Goal: Information Seeking & Learning: Learn about a topic

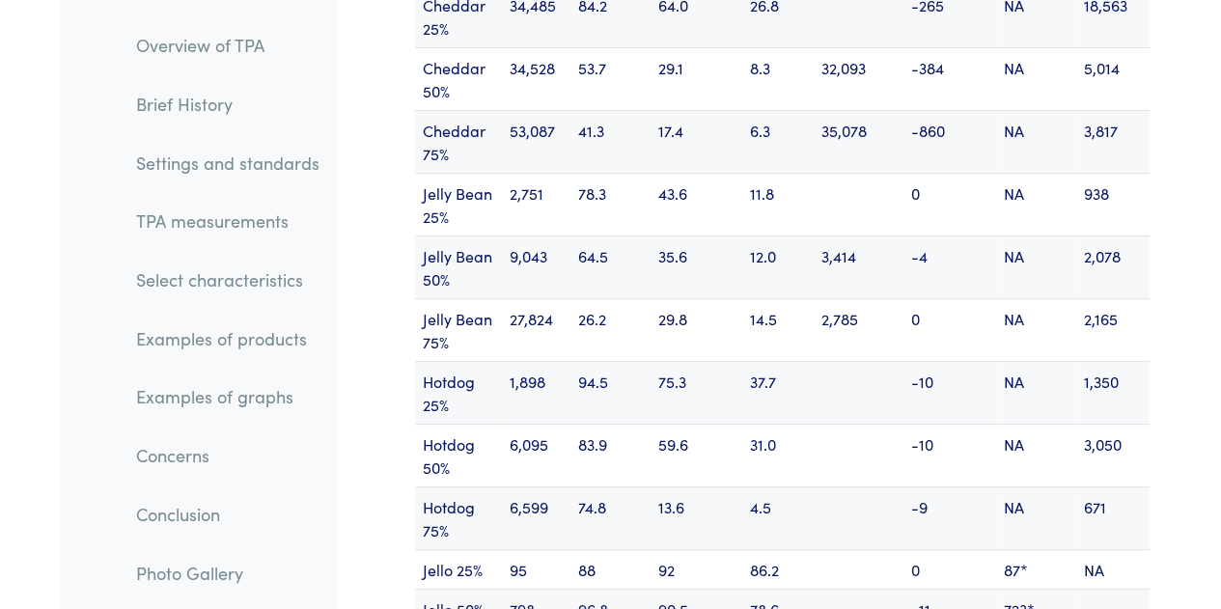
scroll to position [25817, 0]
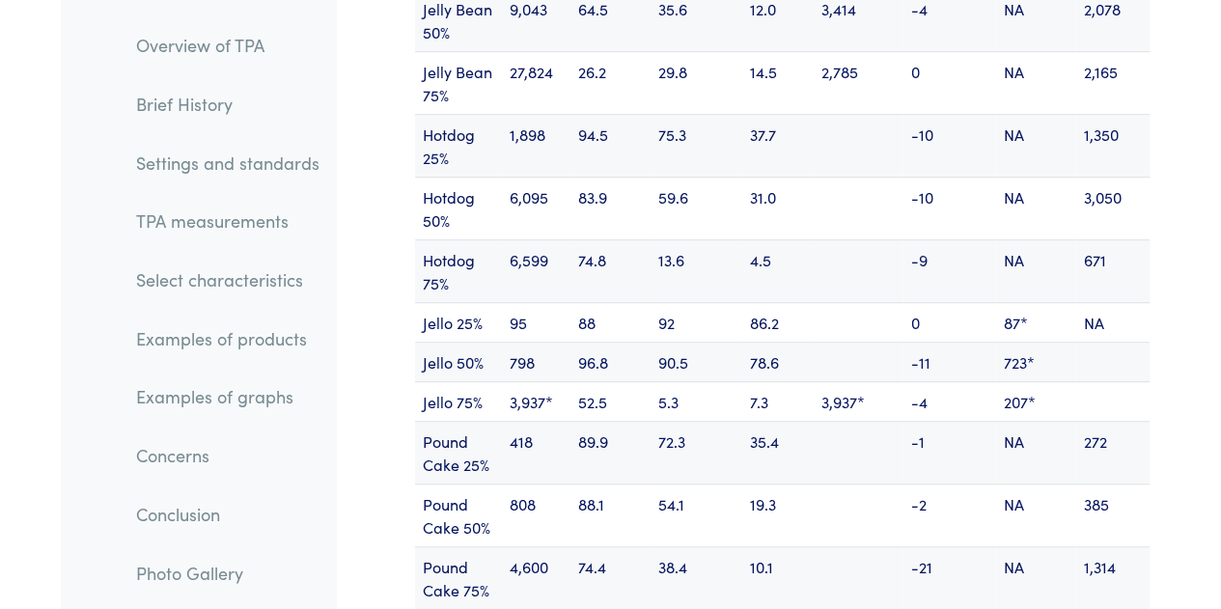
scroll to position [26076, 0]
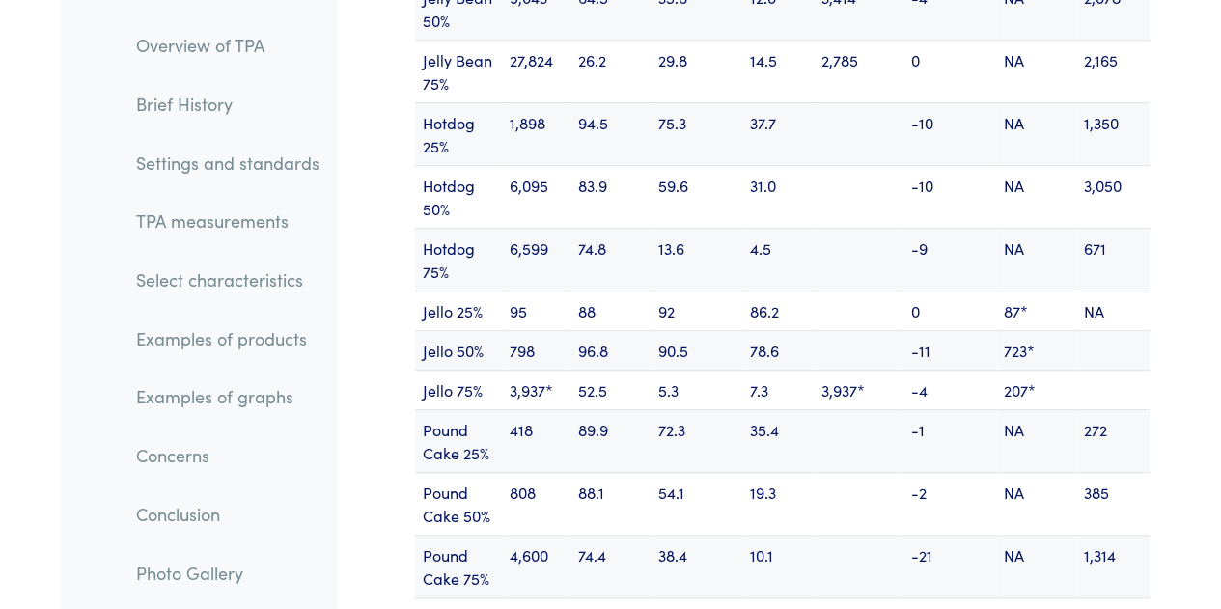
drag, startPoint x: 833, startPoint y: 325, endPoint x: 907, endPoint y: 346, distance: 77.3
click at [907, 536] on tr "Pound Cake 75% 4,600 74.4 38.4 10.1 -21 NA 1,314" at bounding box center [782, 567] width 734 height 63
click at [907, 536] on td "-21" at bounding box center [949, 567] width 94 height 63
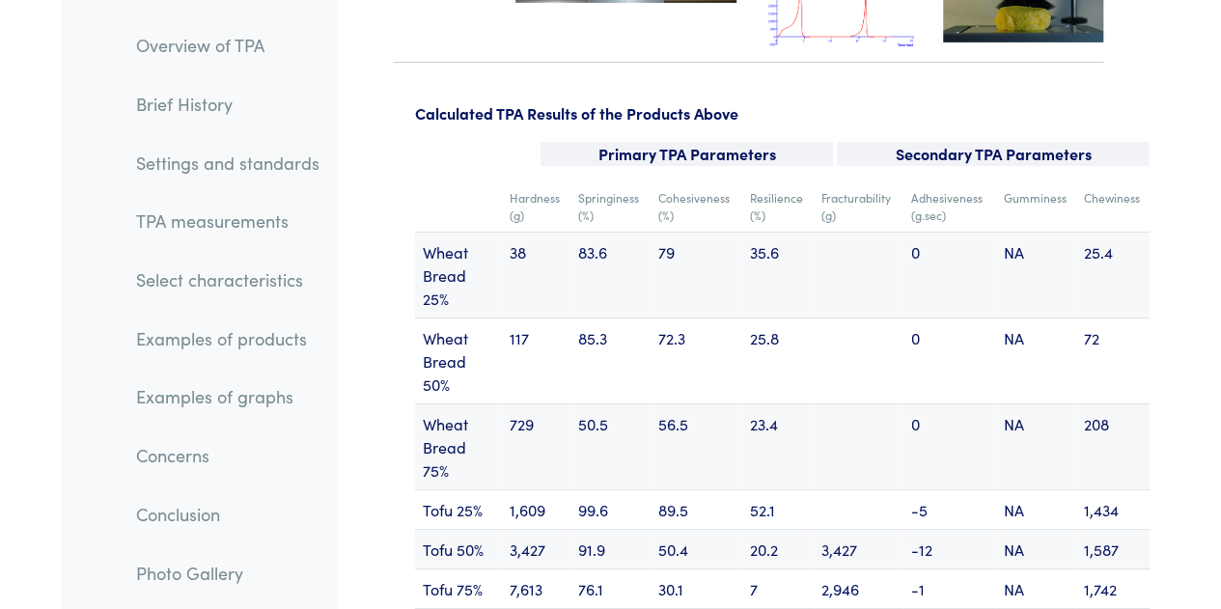
scroll to position [25195, 0]
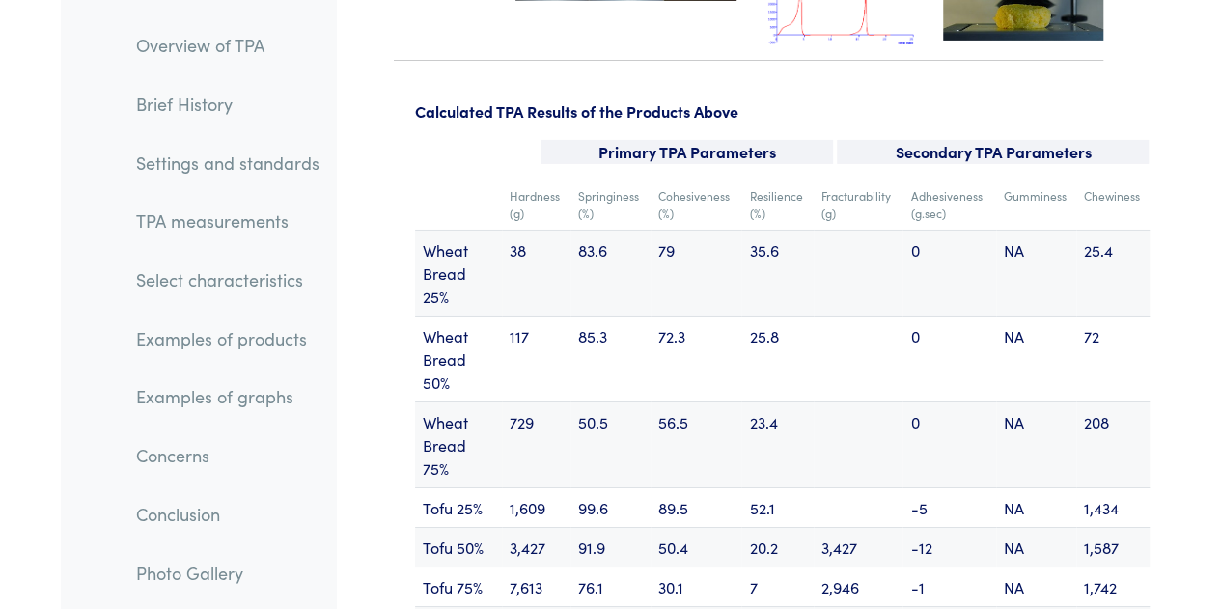
click at [698, 402] on td "56.5" at bounding box center [695, 445] width 91 height 86
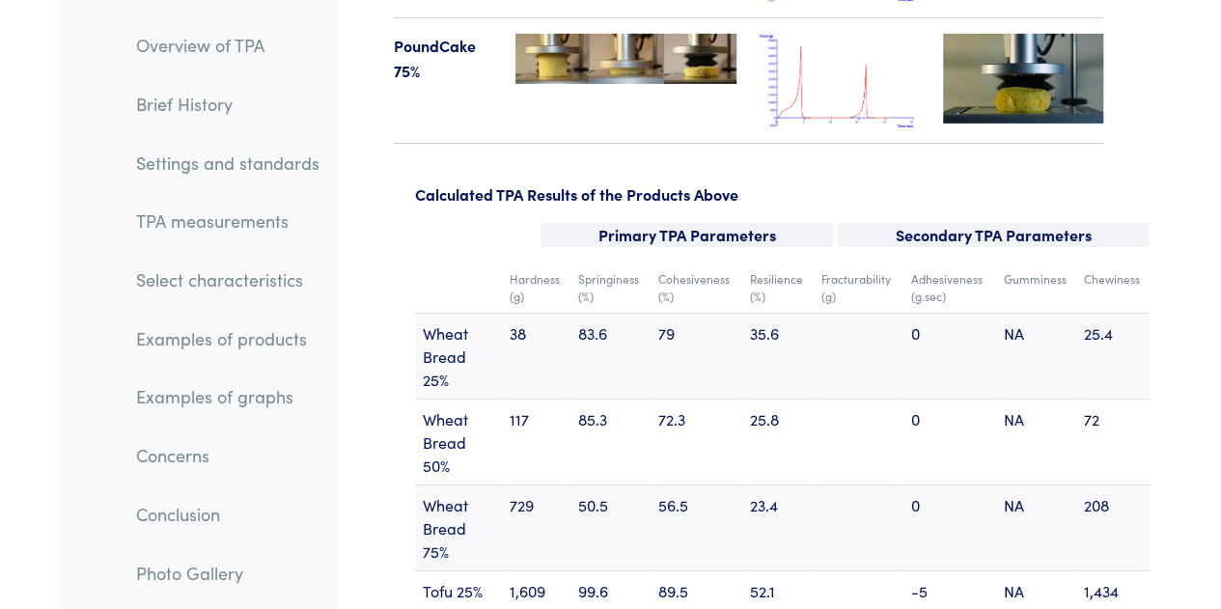
scroll to position [25111, 0]
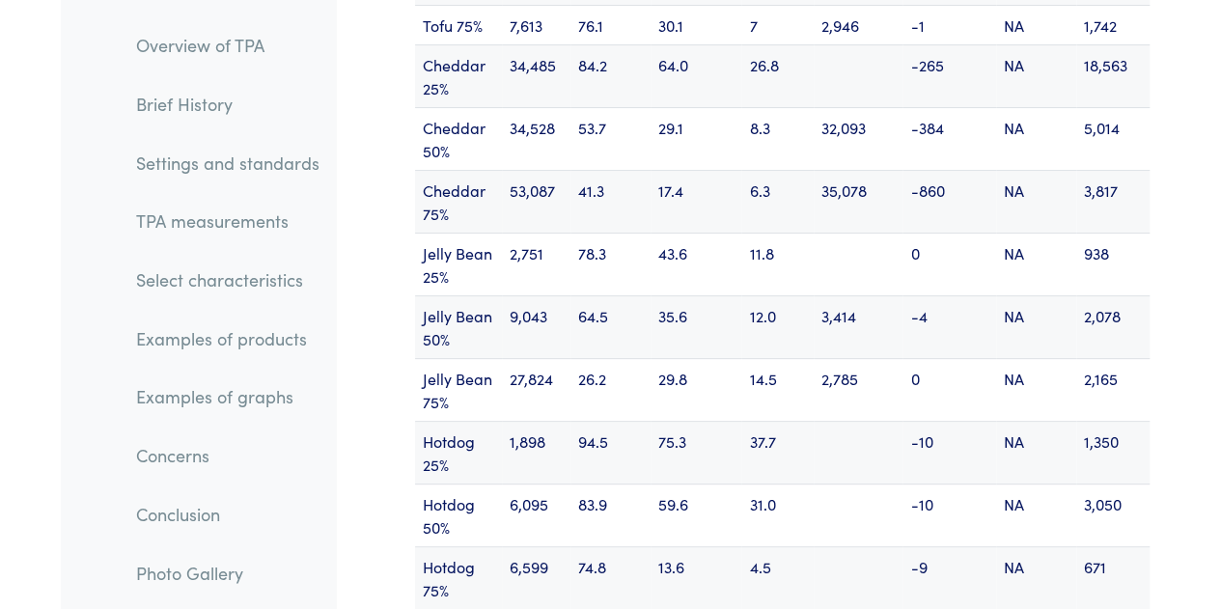
scroll to position [25757, 0]
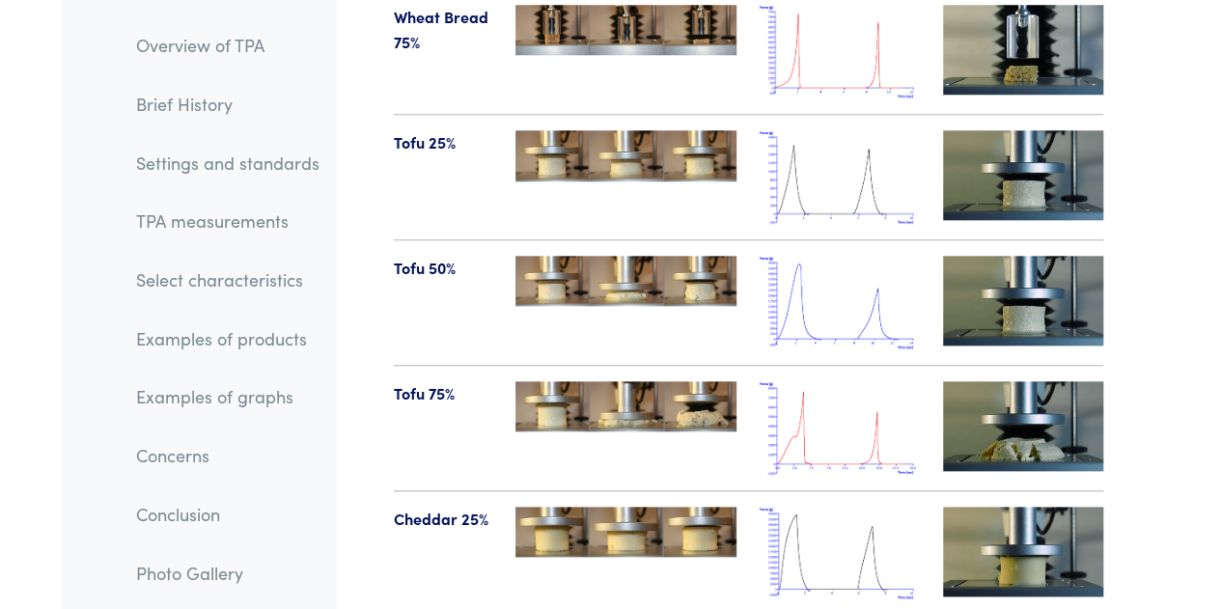
scroll to position [22922, 0]
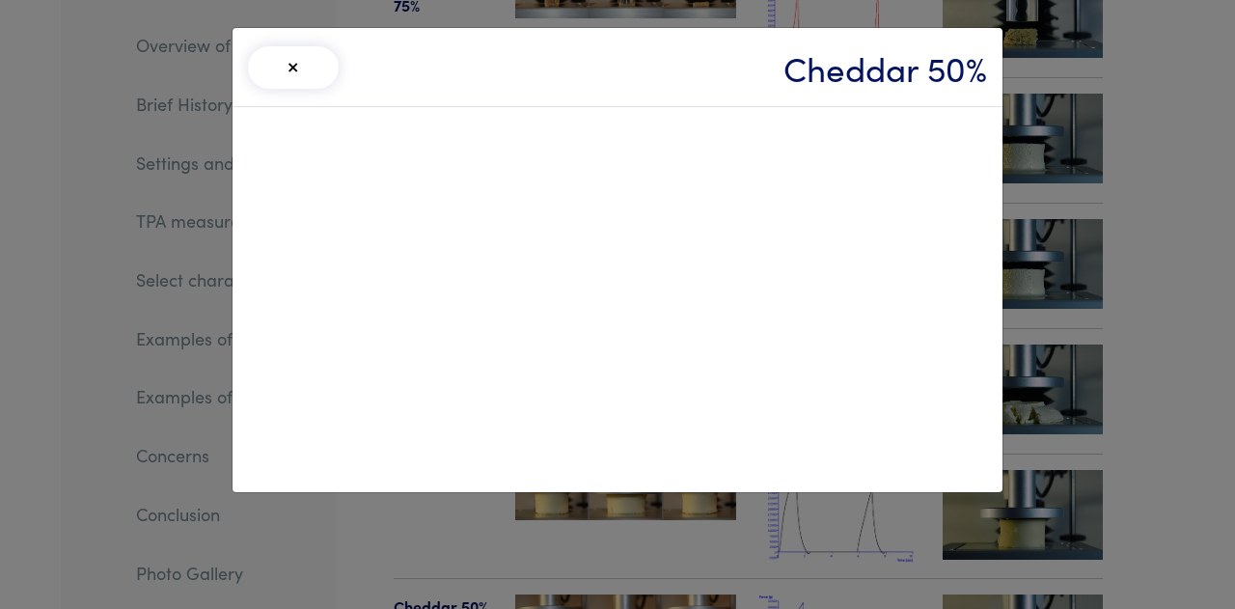
click at [291, 69] on button "×" at bounding box center [293, 67] width 91 height 42
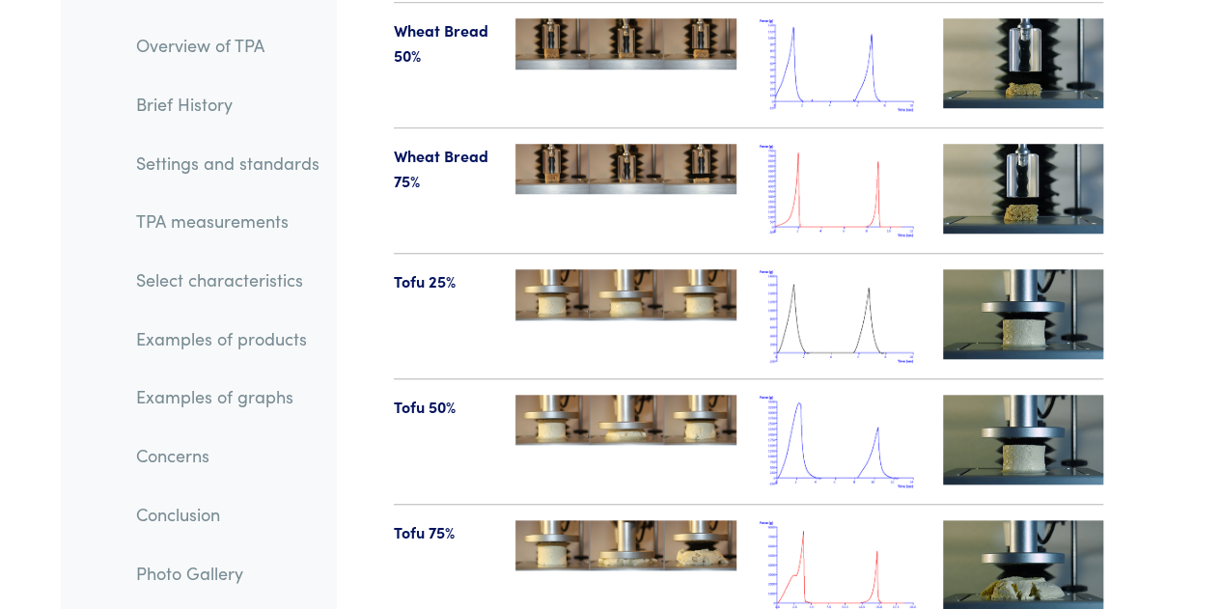
scroll to position [22740, 0]
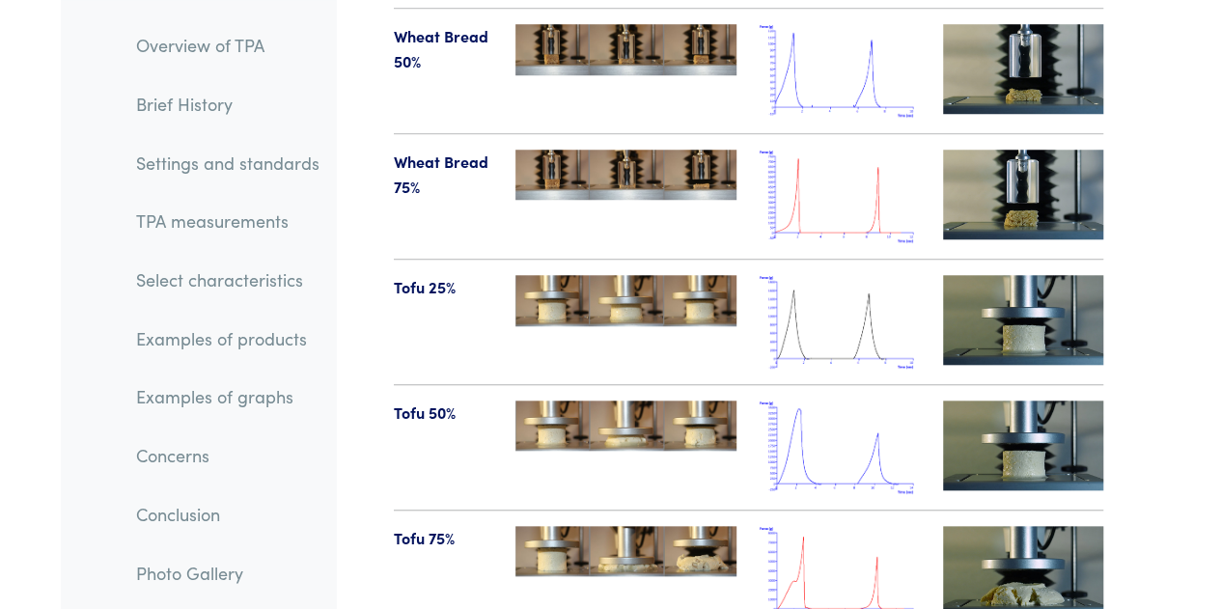
click at [1071, 275] on img at bounding box center [1023, 320] width 160 height 90
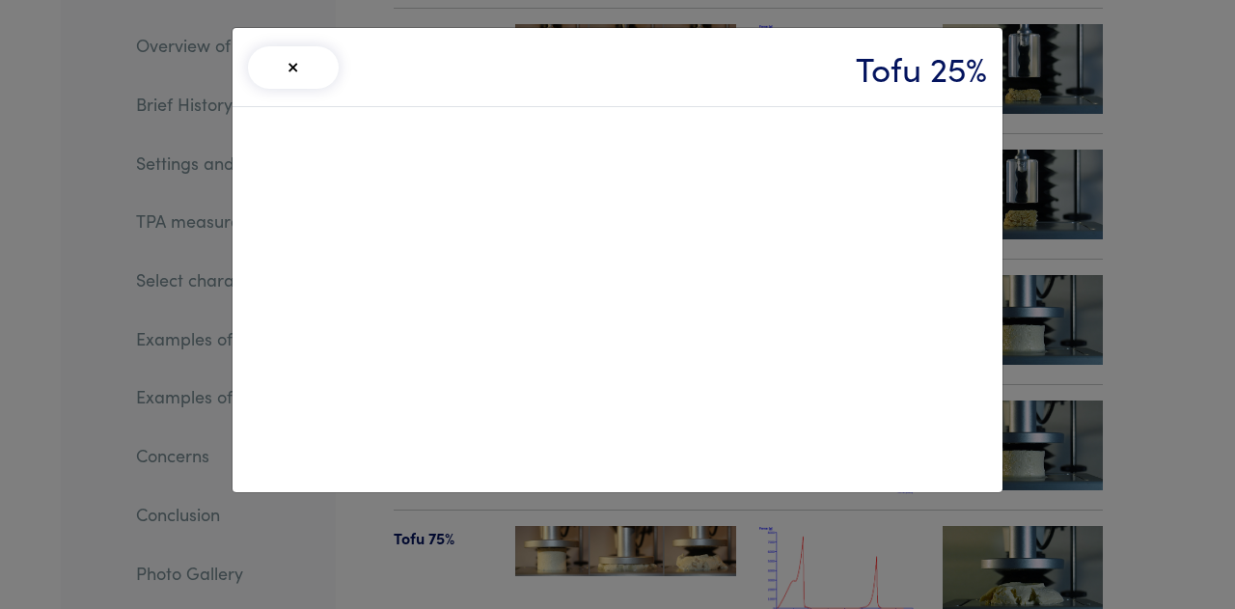
click at [313, 68] on button "×" at bounding box center [293, 67] width 91 height 42
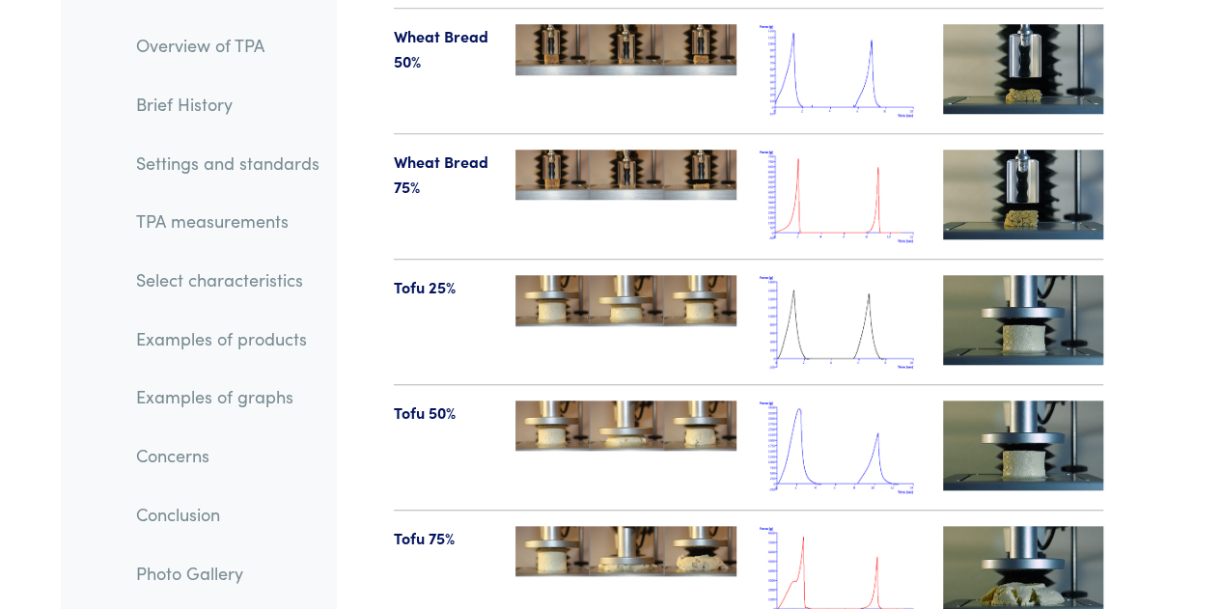
click at [1065, 400] on img at bounding box center [1023, 445] width 160 height 90
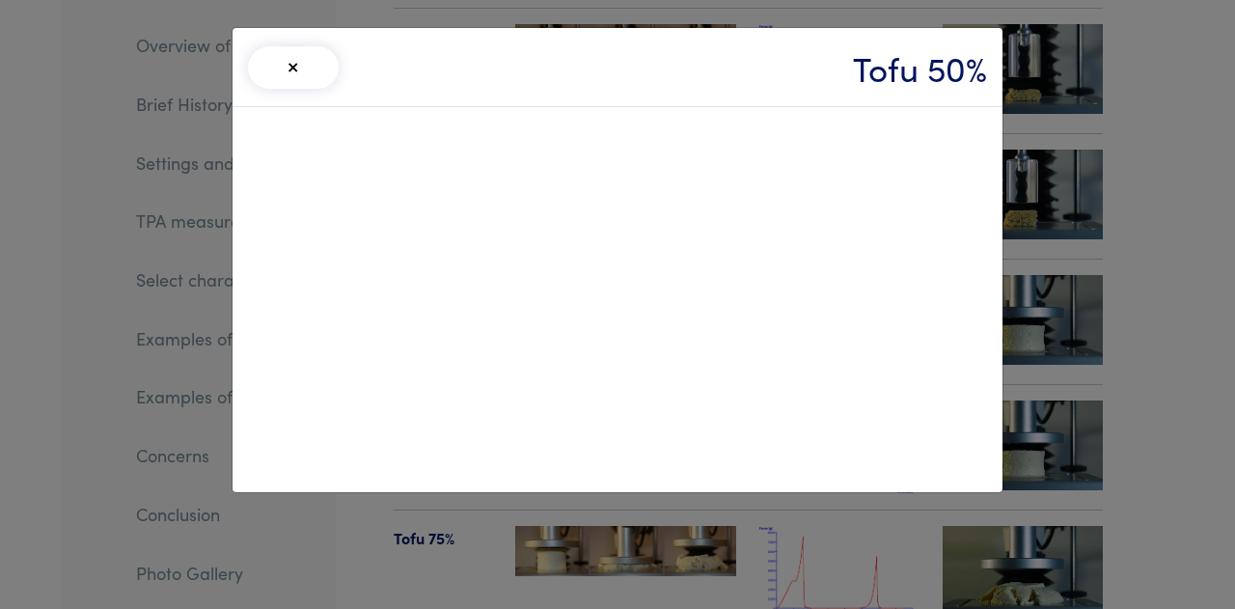
click at [290, 69] on button "×" at bounding box center [293, 67] width 91 height 42
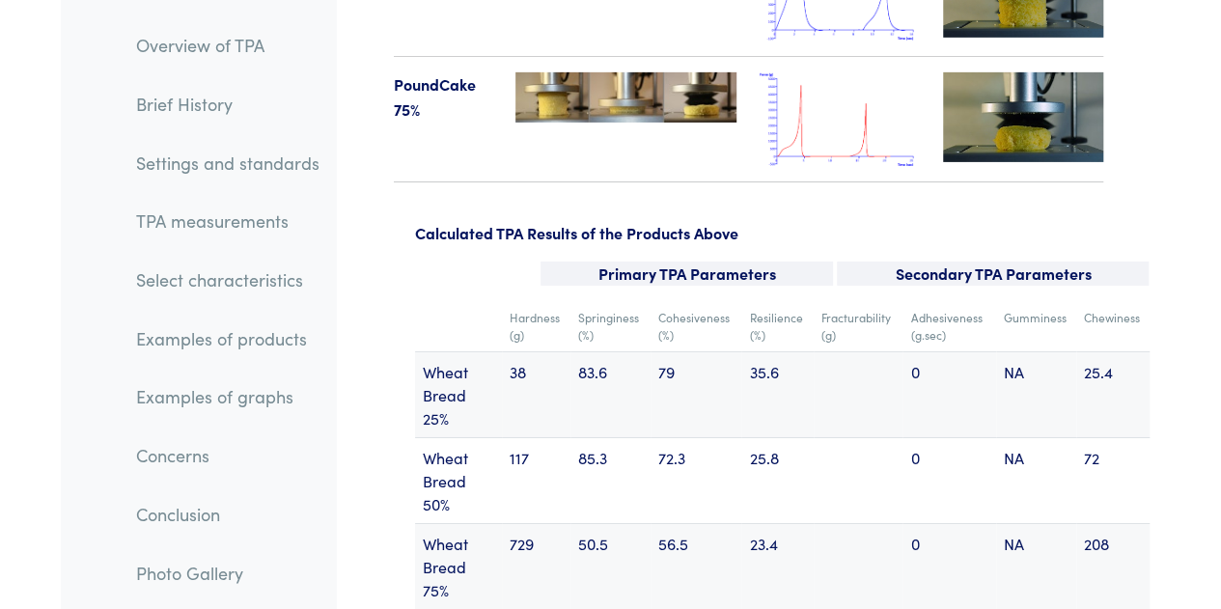
scroll to position [25083, 0]
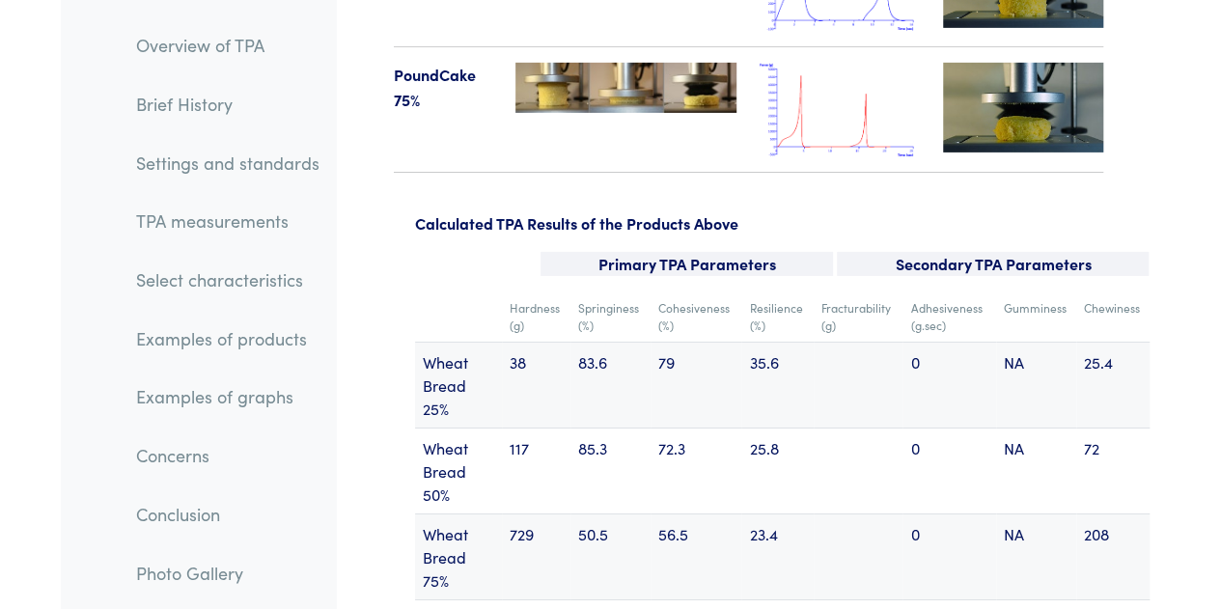
click at [890, 514] on td at bounding box center [858, 557] width 89 height 86
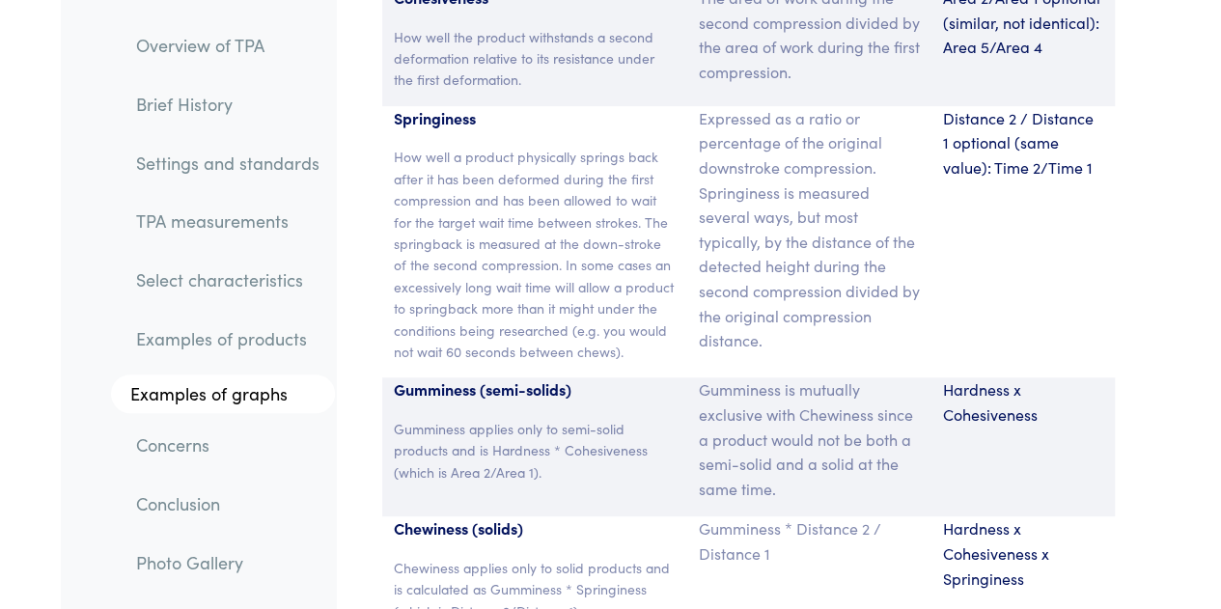
scroll to position [14875, 0]
click at [799, 516] on p "Gumminess * Distance 2 / Distance 1" at bounding box center [809, 540] width 221 height 49
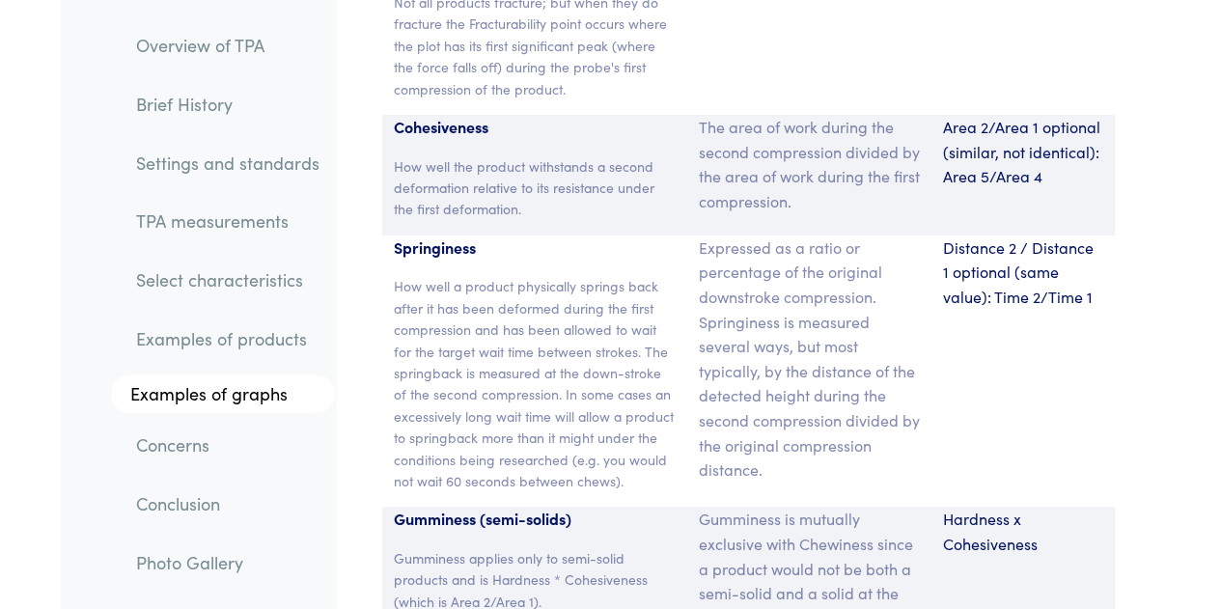
click at [968, 265] on div "Distance 2 / Distance 1 optional (same value): Time 2/Time 1" at bounding box center [1022, 371] width 183 height 272
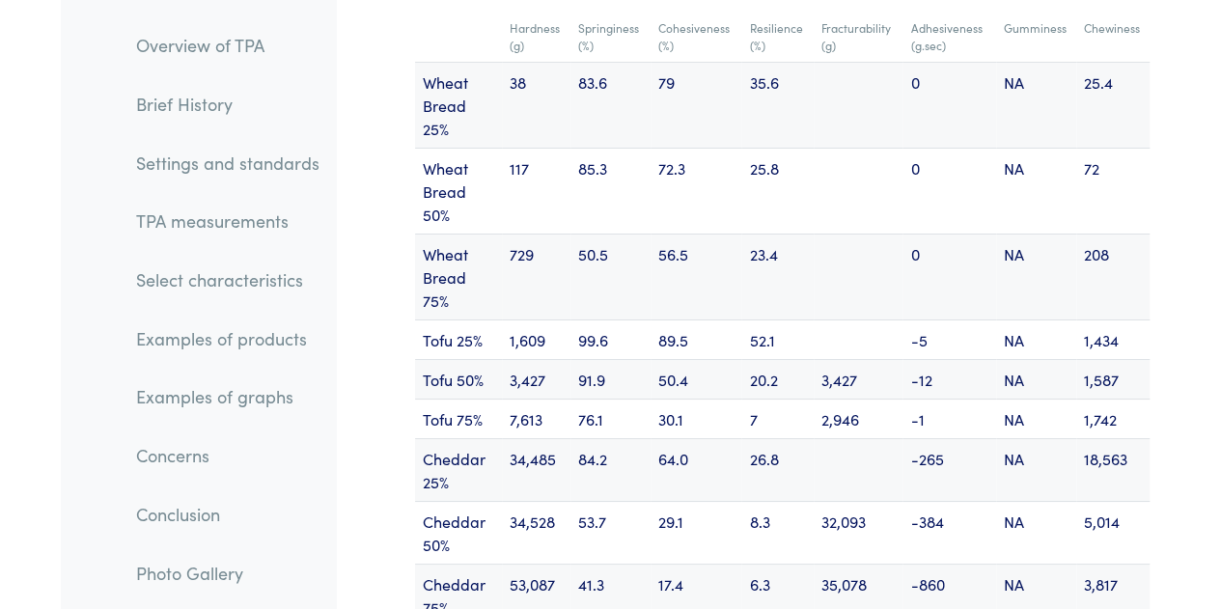
scroll to position [25165, 0]
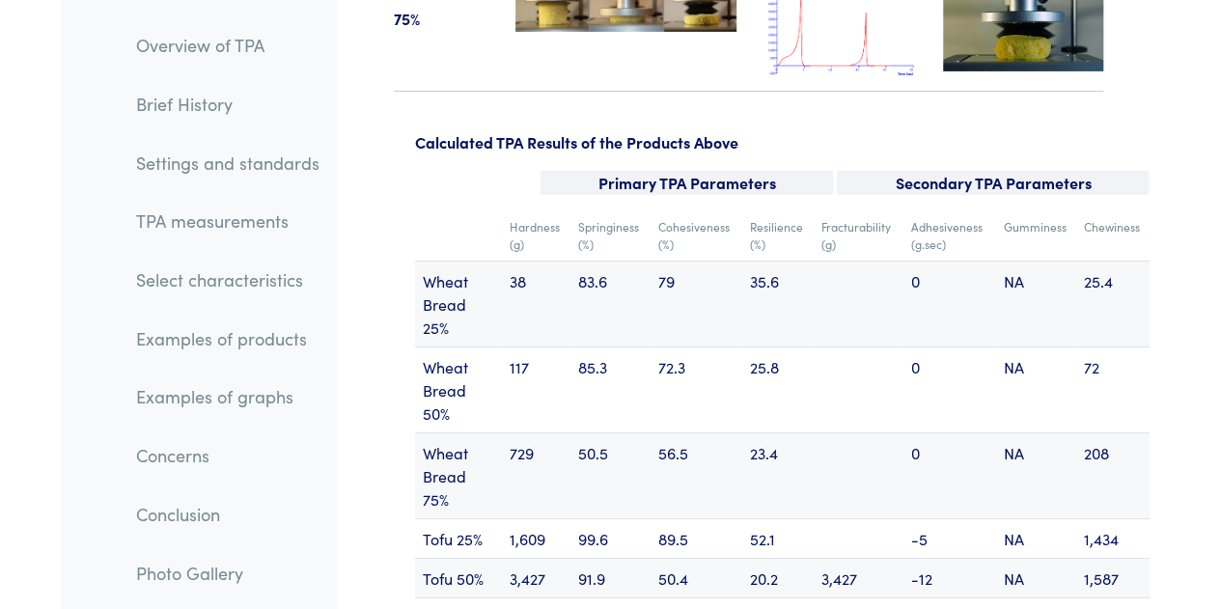
click at [706, 519] on td "89.5" at bounding box center [695, 539] width 91 height 40
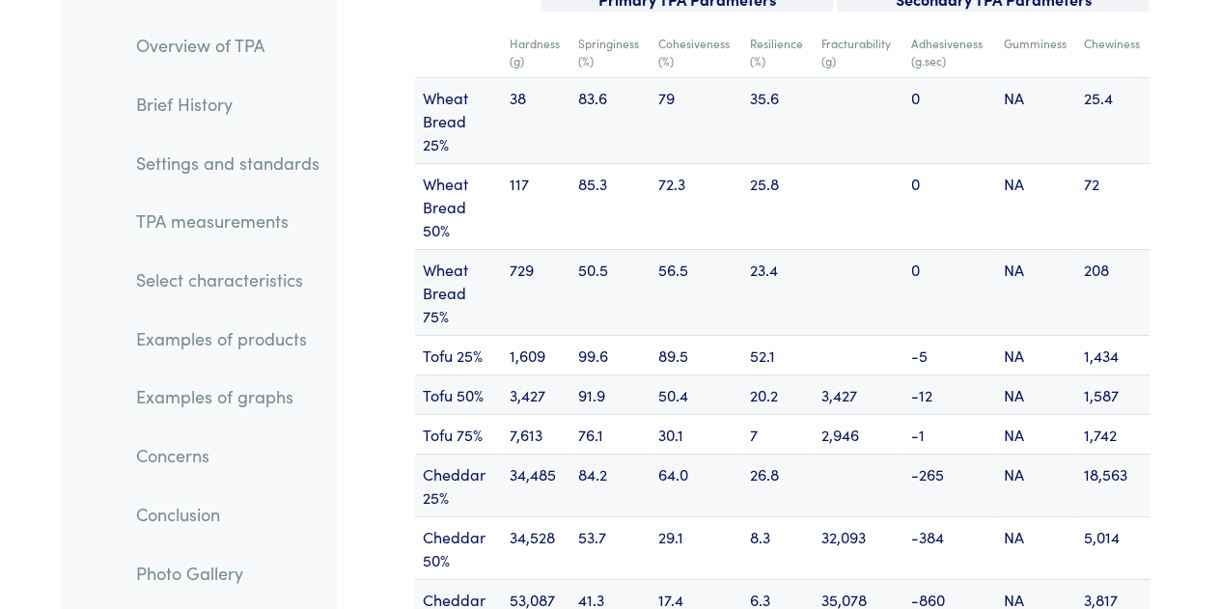
scroll to position [25348, 0]
click at [728, 517] on td "29.1" at bounding box center [695, 548] width 91 height 63
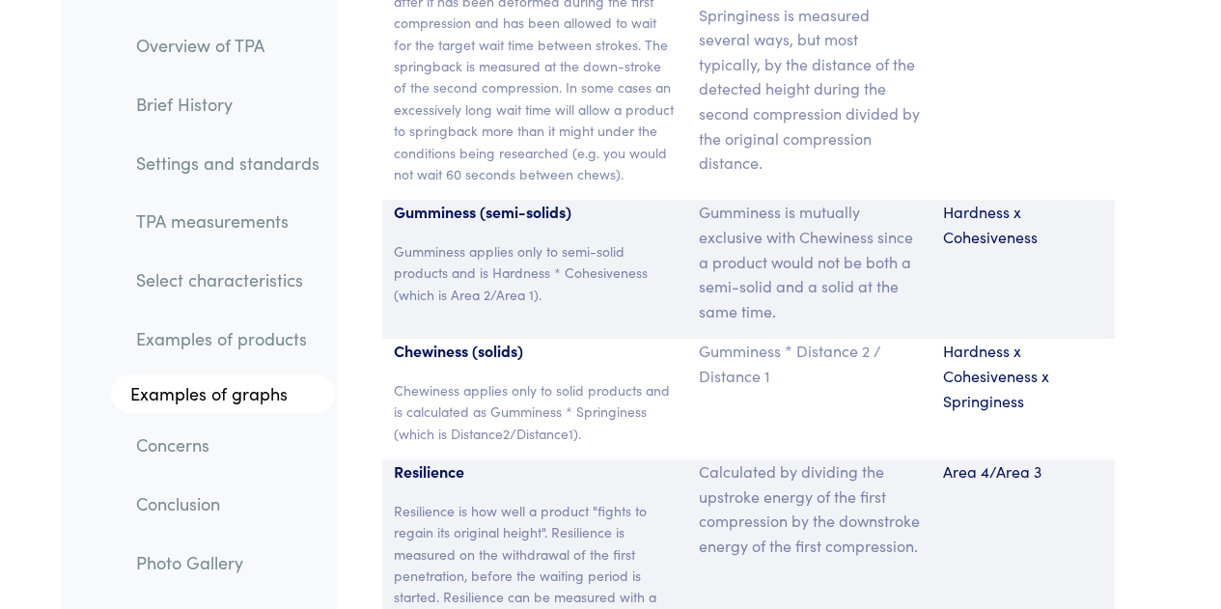
scroll to position [15055, 0]
click at [863, 457] on p "Calculated by dividing the upstroke energy of the first compression by the down…" at bounding box center [809, 506] width 221 height 98
click at [864, 457] on div "Calculated by dividing the upstroke energy of the first compression by the down…" at bounding box center [809, 571] width 244 height 229
click at [772, 457] on p "Calculated by dividing the upstroke energy of the first compression by the down…" at bounding box center [809, 506] width 221 height 98
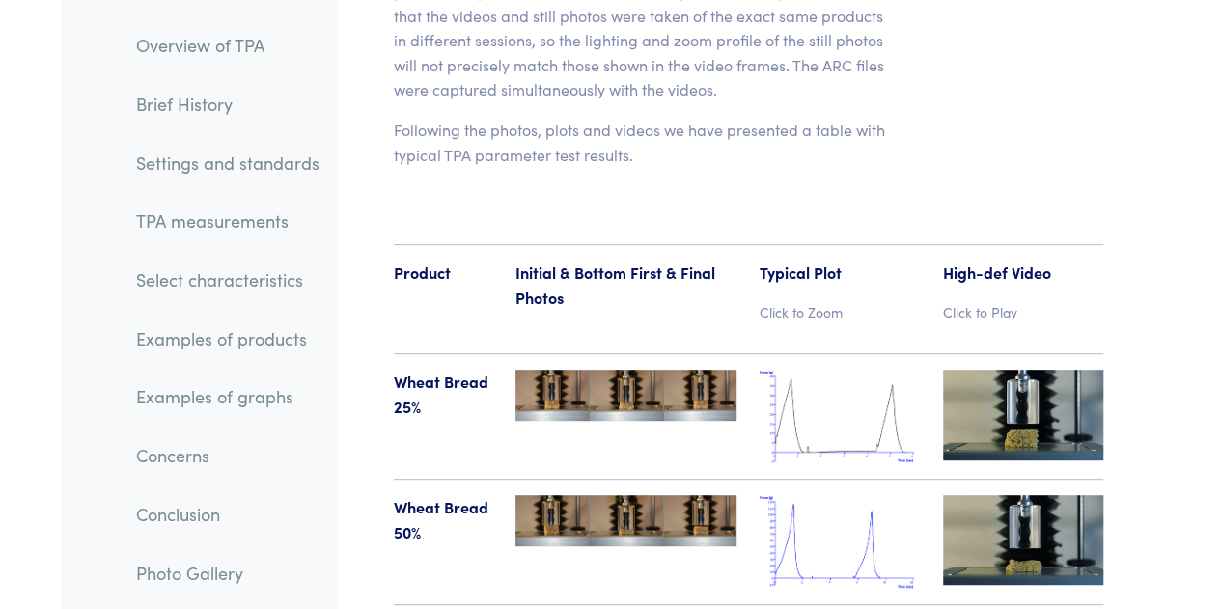
scroll to position [22267, 0]
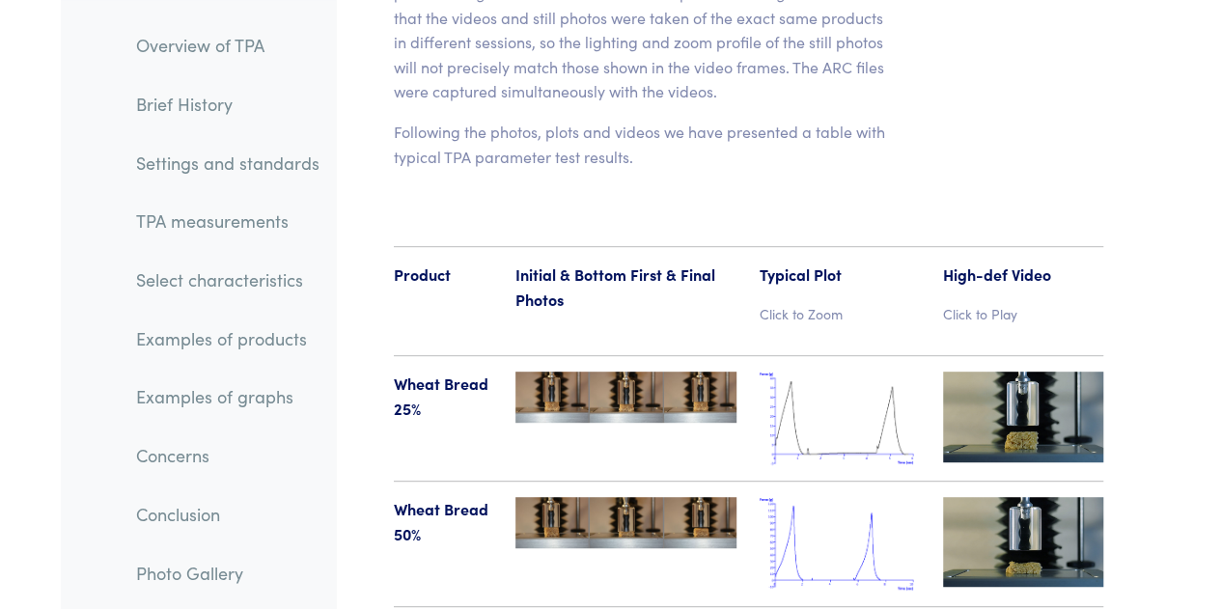
click at [218, 152] on link "Settings and standards" at bounding box center [228, 162] width 214 height 44
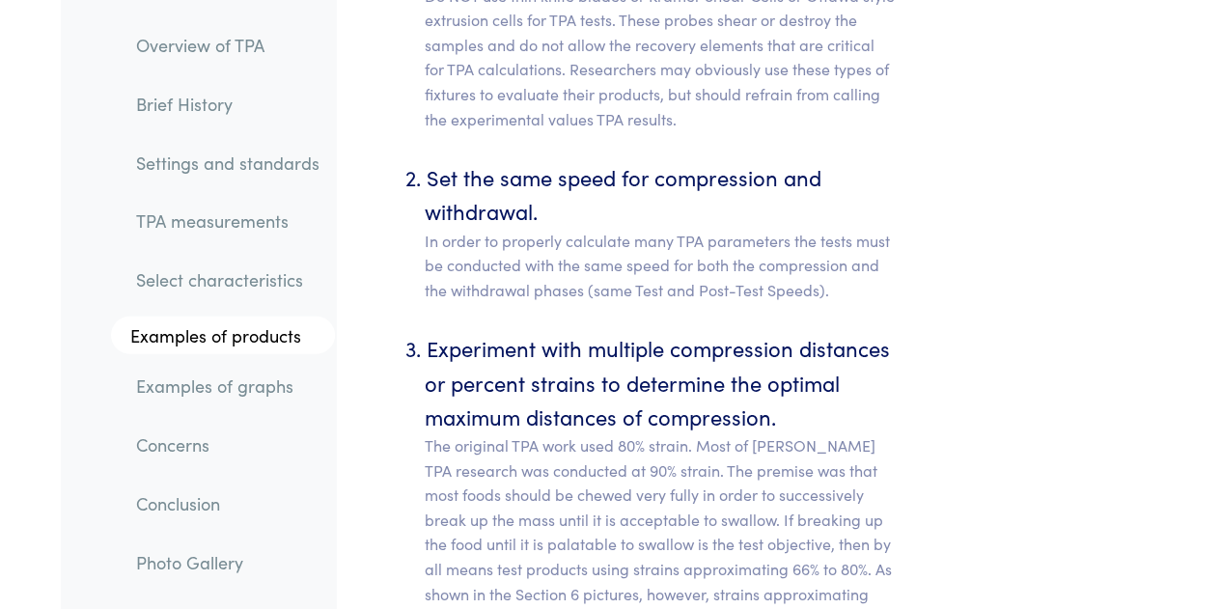
scroll to position [9772, 0]
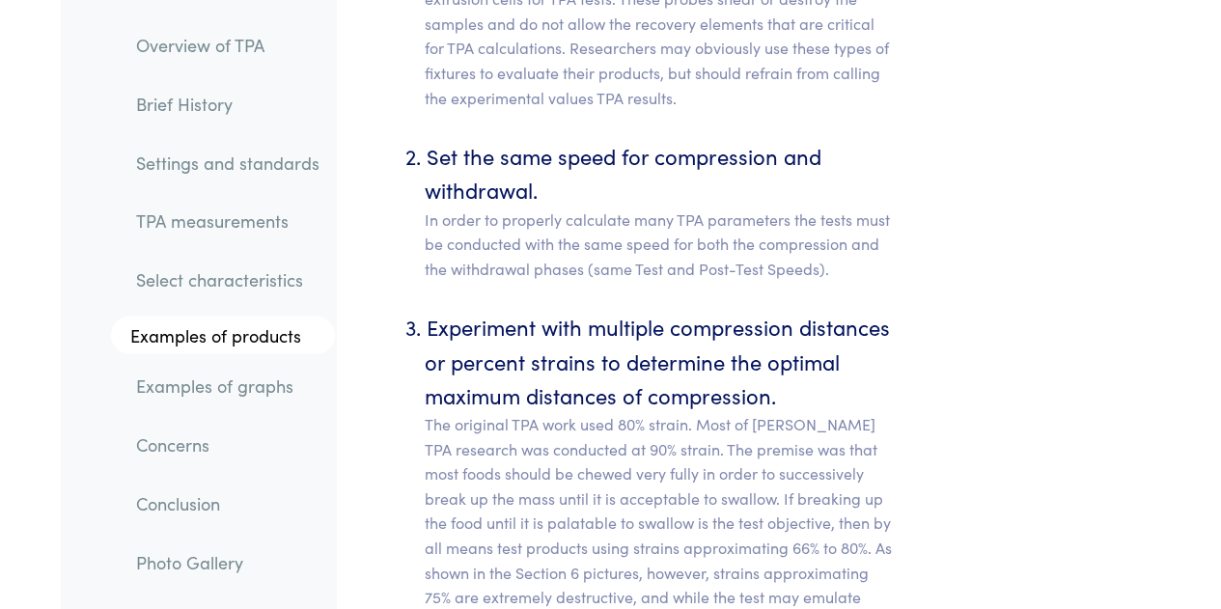
click at [884, 468] on p "The original TPA work used 80% strain. Most of [PERSON_NAME] TPA research was c…" at bounding box center [661, 548] width 472 height 272
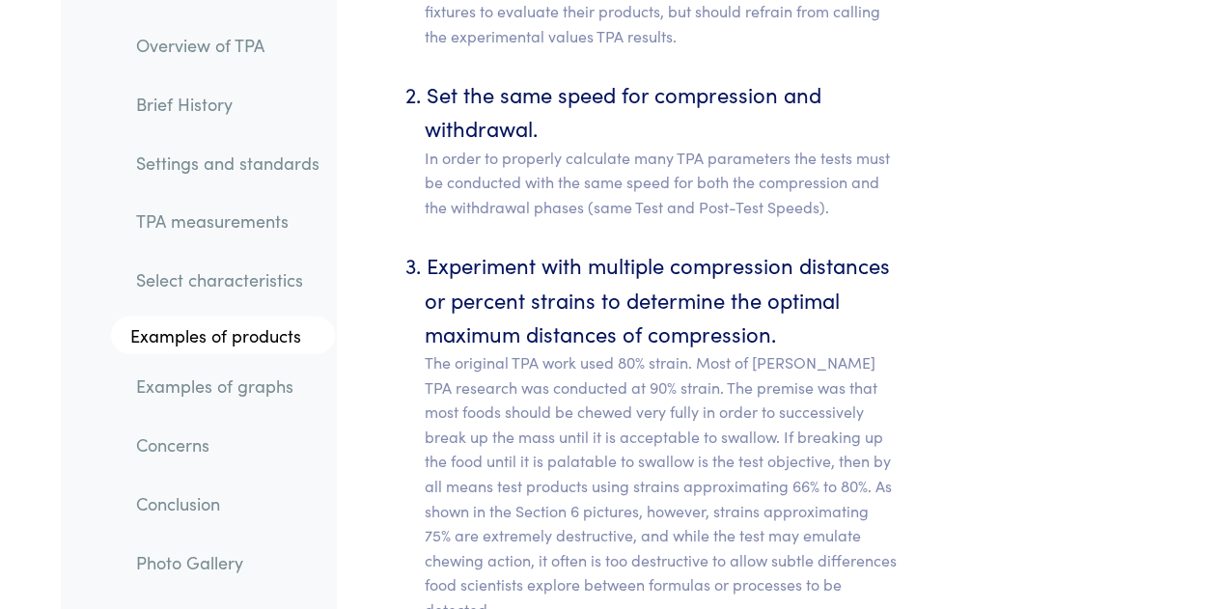
scroll to position [9836, 0]
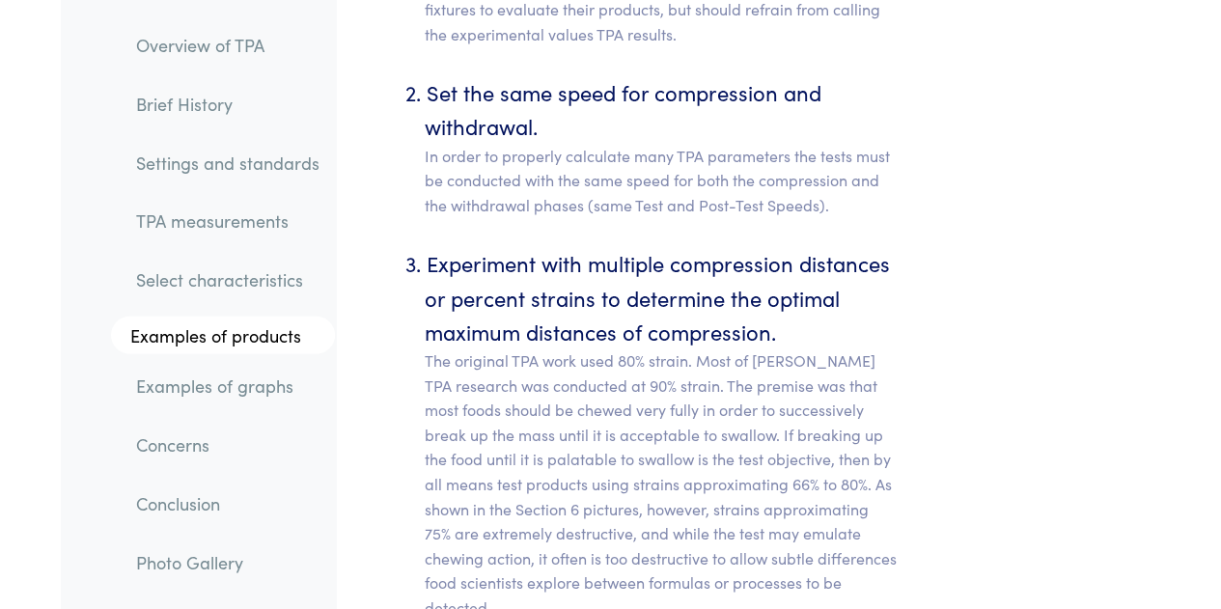
click at [834, 479] on p "The original TPA work used 80% strain. Most of [PERSON_NAME] TPA research was c…" at bounding box center [661, 484] width 472 height 272
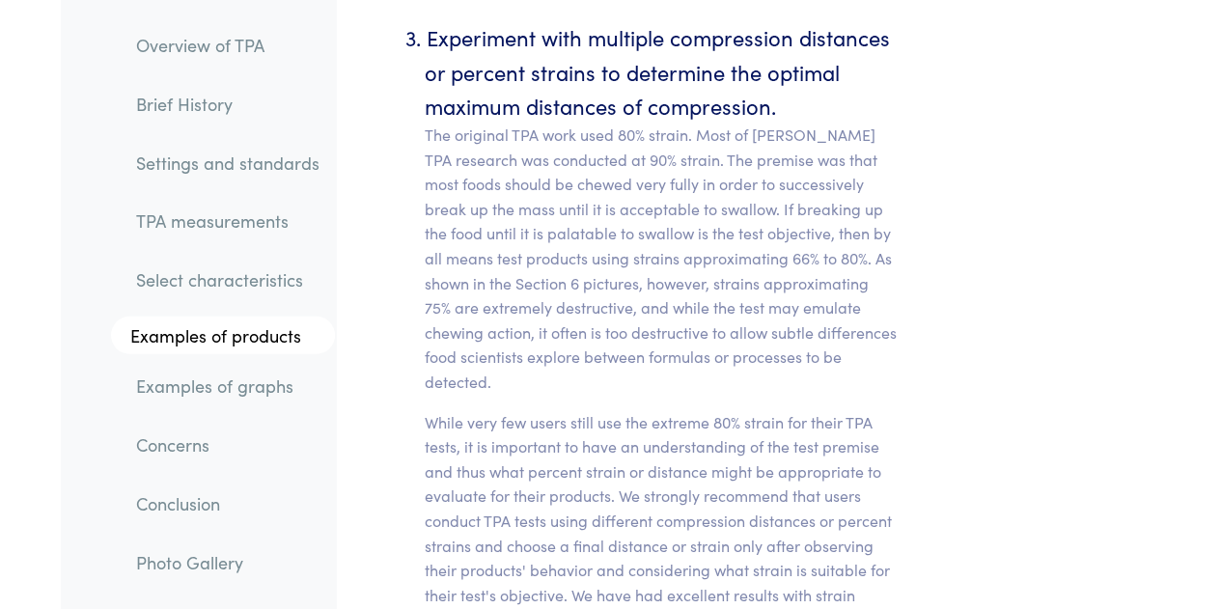
scroll to position [10064, 0]
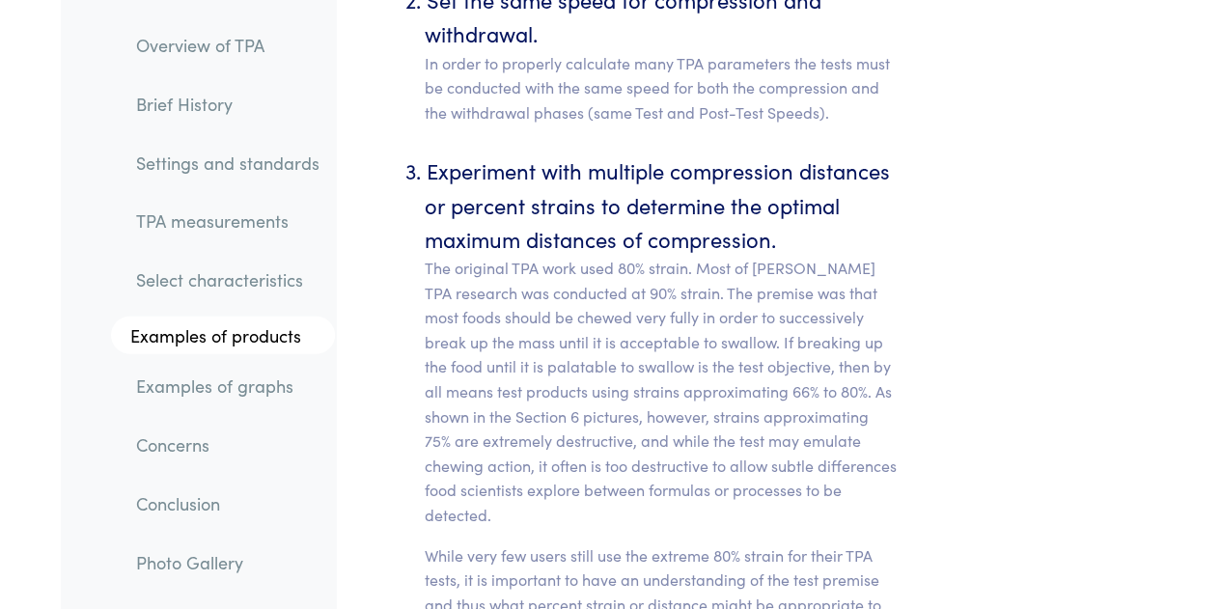
scroll to position [9925, 0]
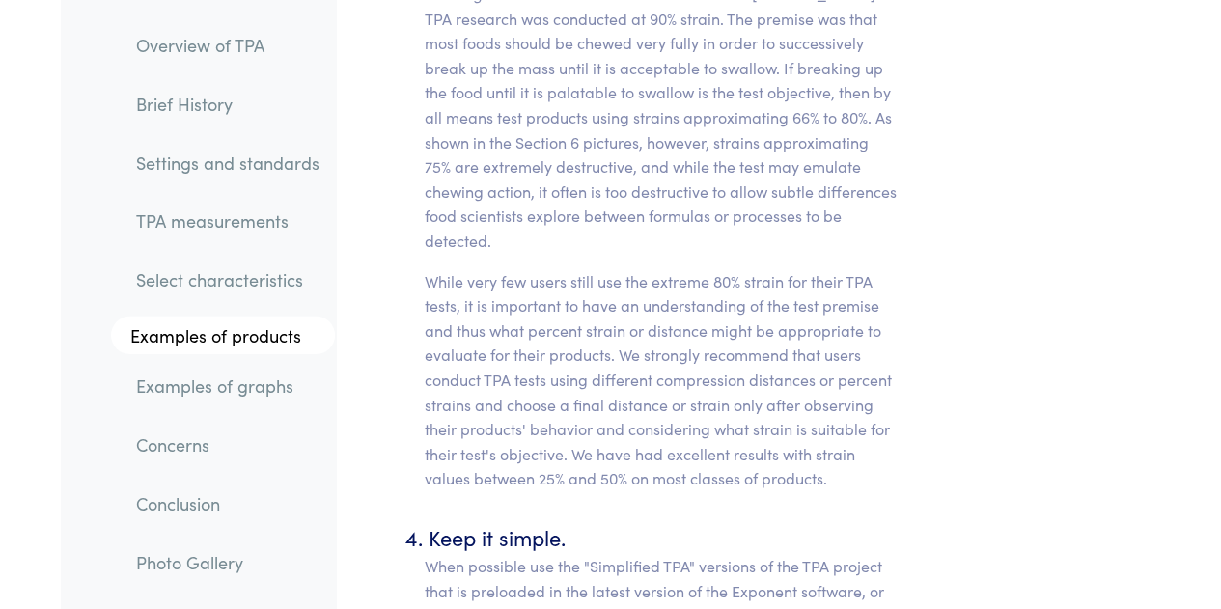
scroll to position [10237, 0]
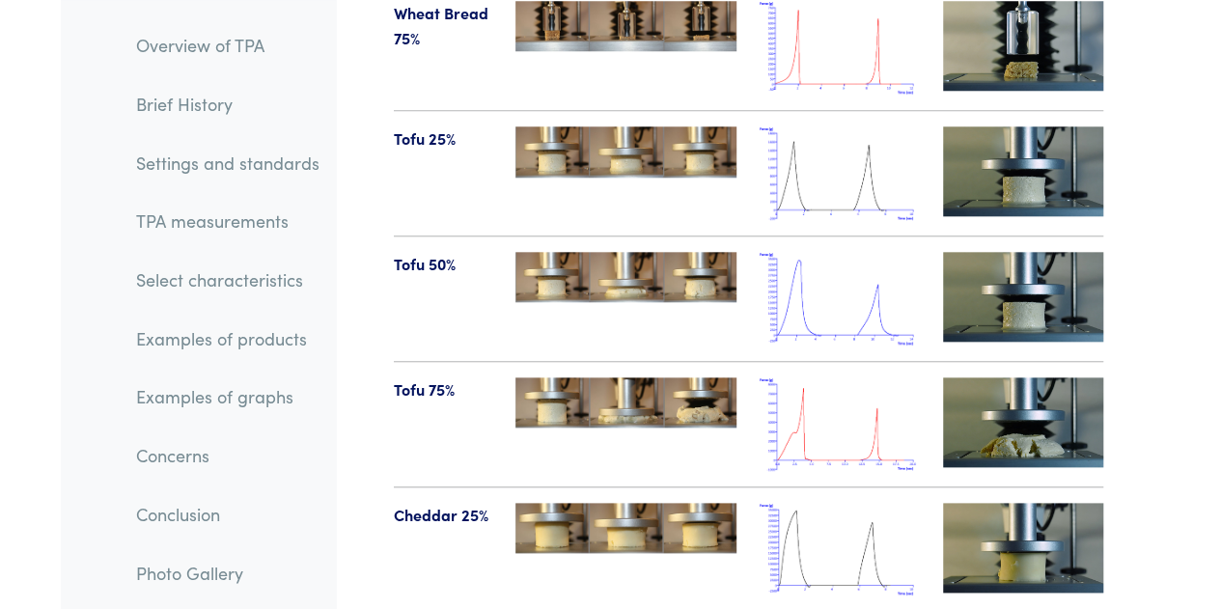
scroll to position [22887, 0]
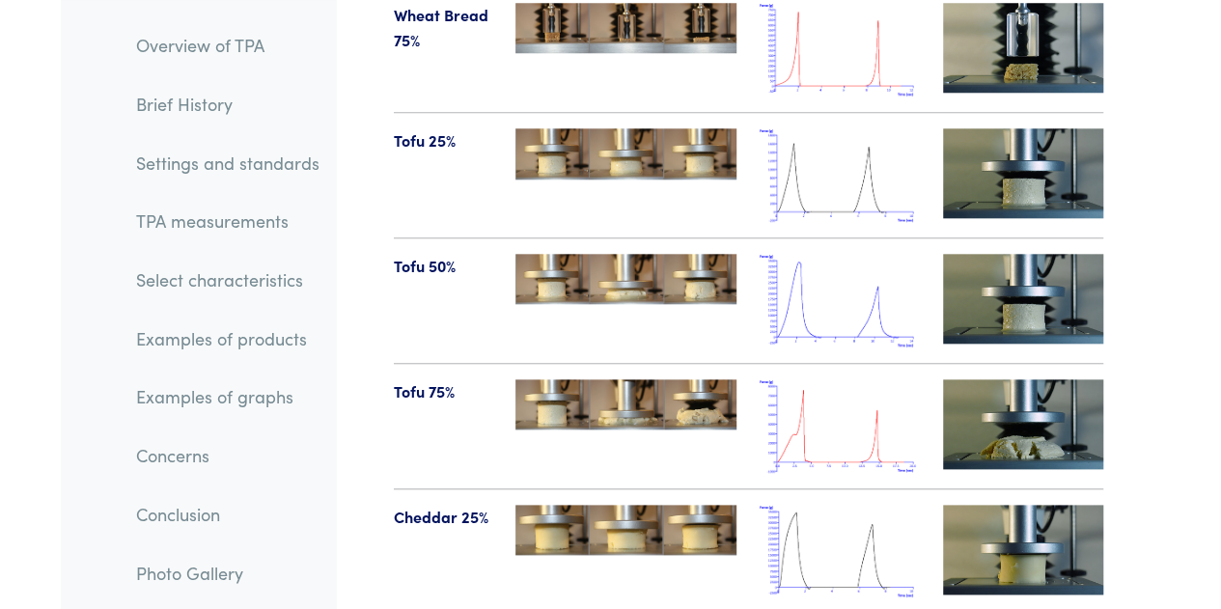
click at [1043, 379] on img at bounding box center [1023, 424] width 160 height 90
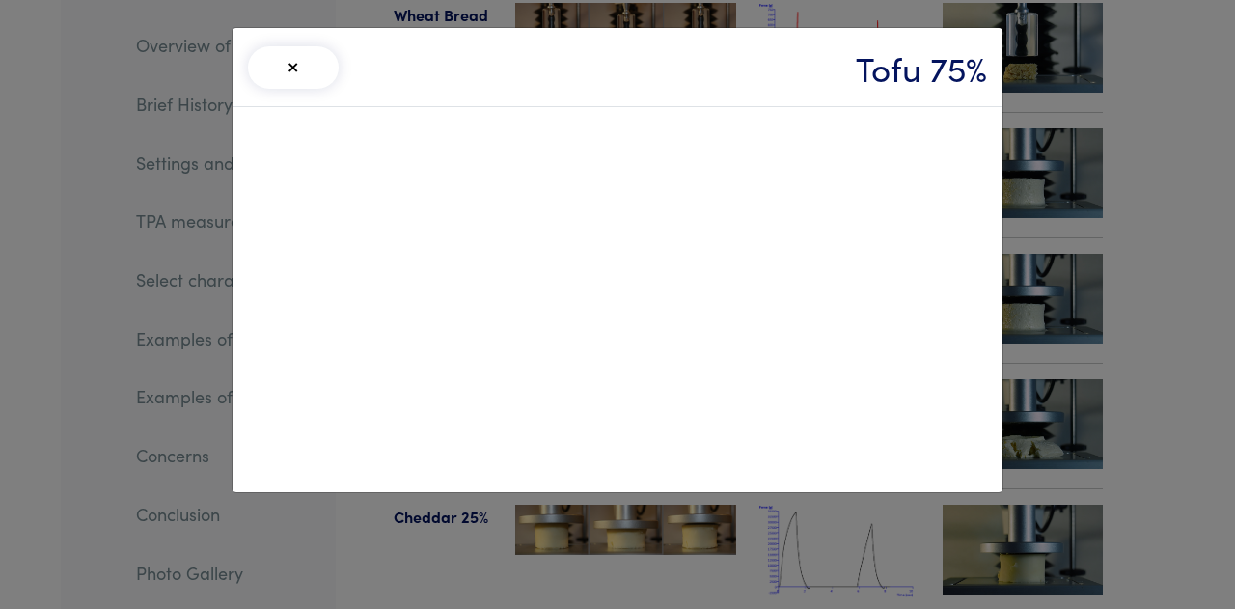
click at [1136, 314] on div "× Tofu 75%" at bounding box center [617, 304] width 1235 height 609
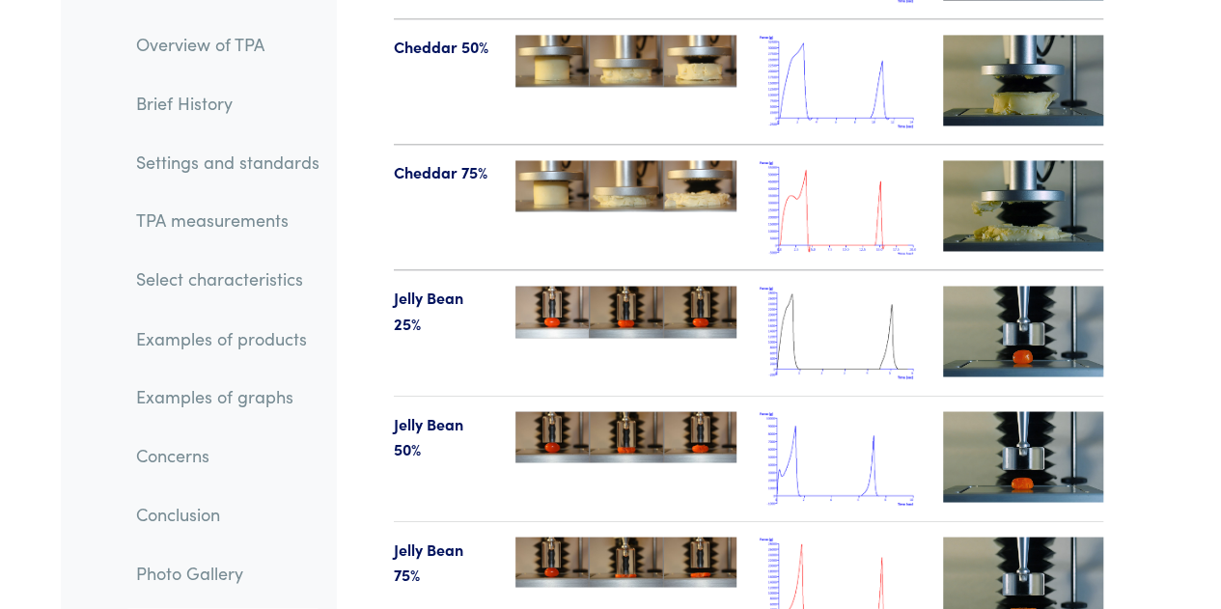
scroll to position [23487, 0]
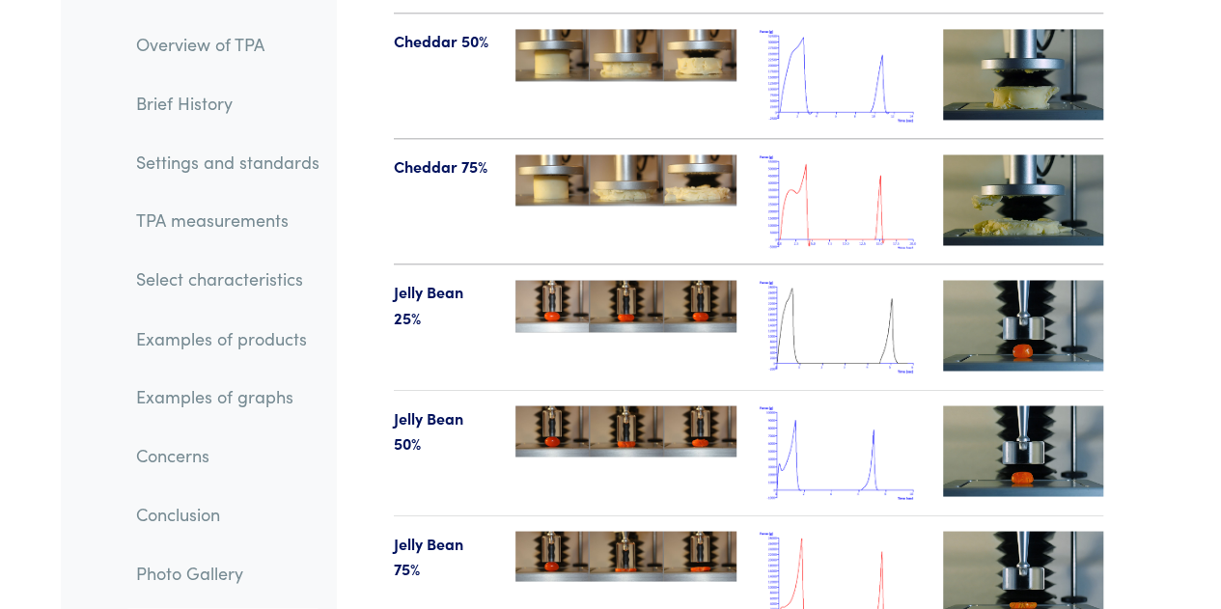
click at [1038, 531] on img at bounding box center [1023, 576] width 160 height 90
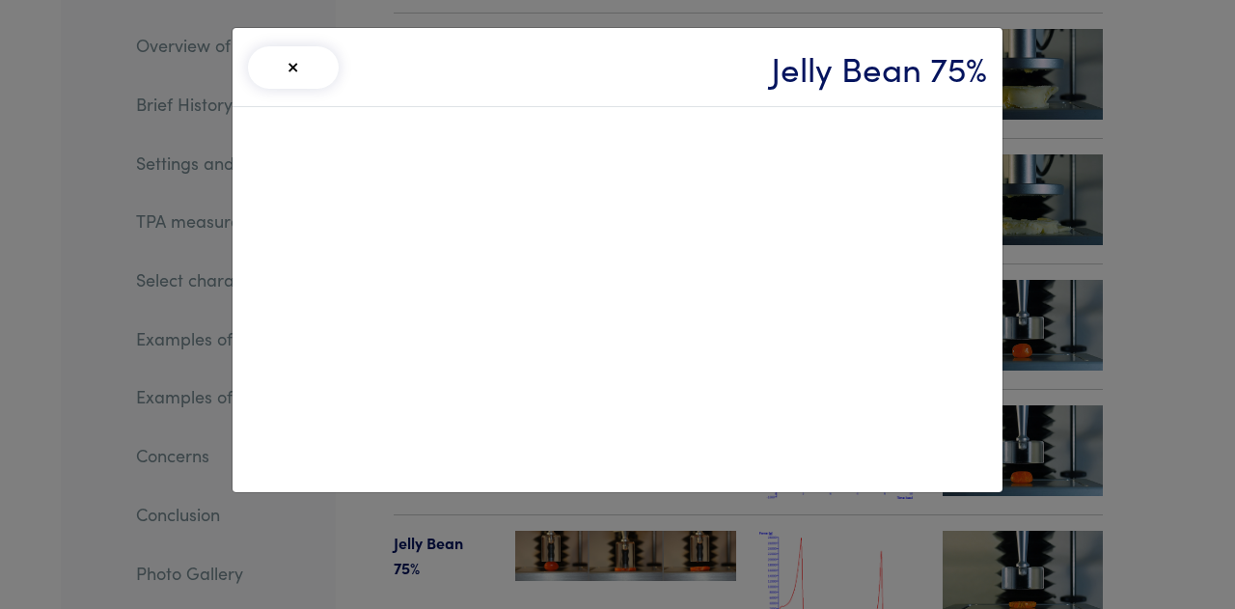
click at [1164, 343] on div "× Jelly Bean 75%" at bounding box center [617, 304] width 1235 height 609
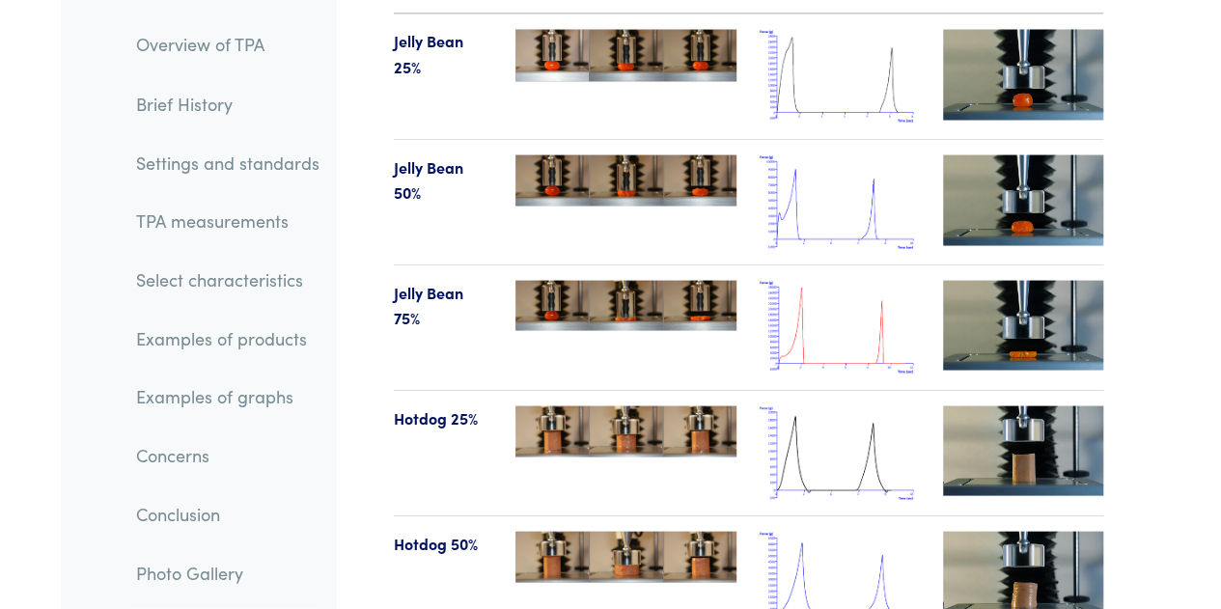
scroll to position [23742, 0]
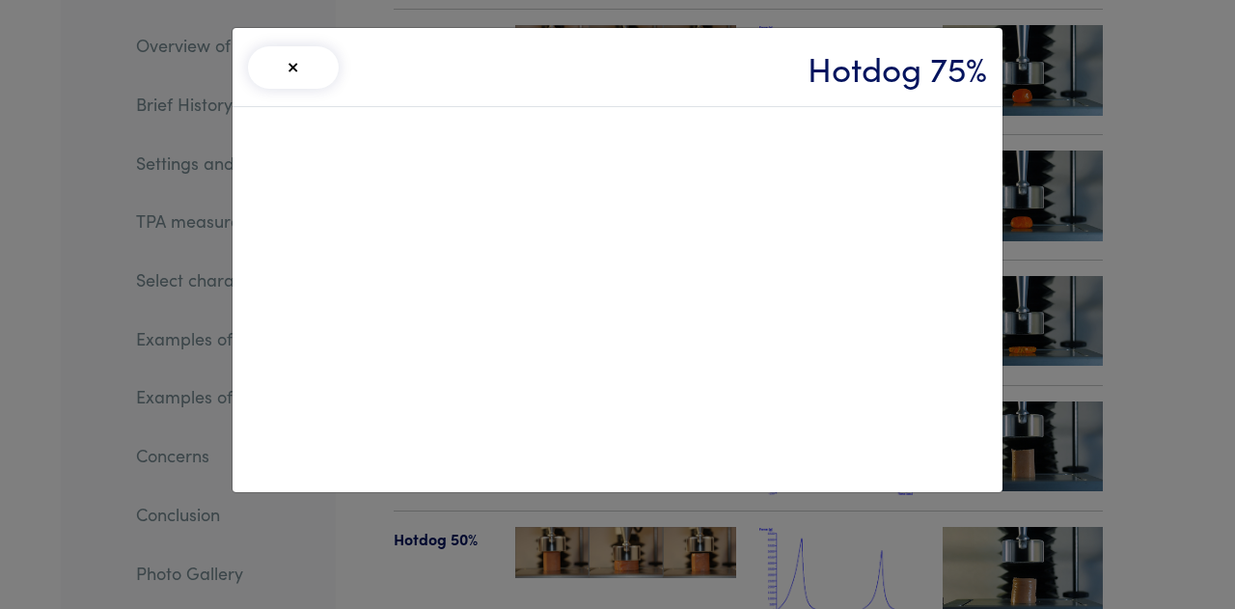
click at [1172, 327] on div "× Hotdog 75%" at bounding box center [617, 304] width 1235 height 609
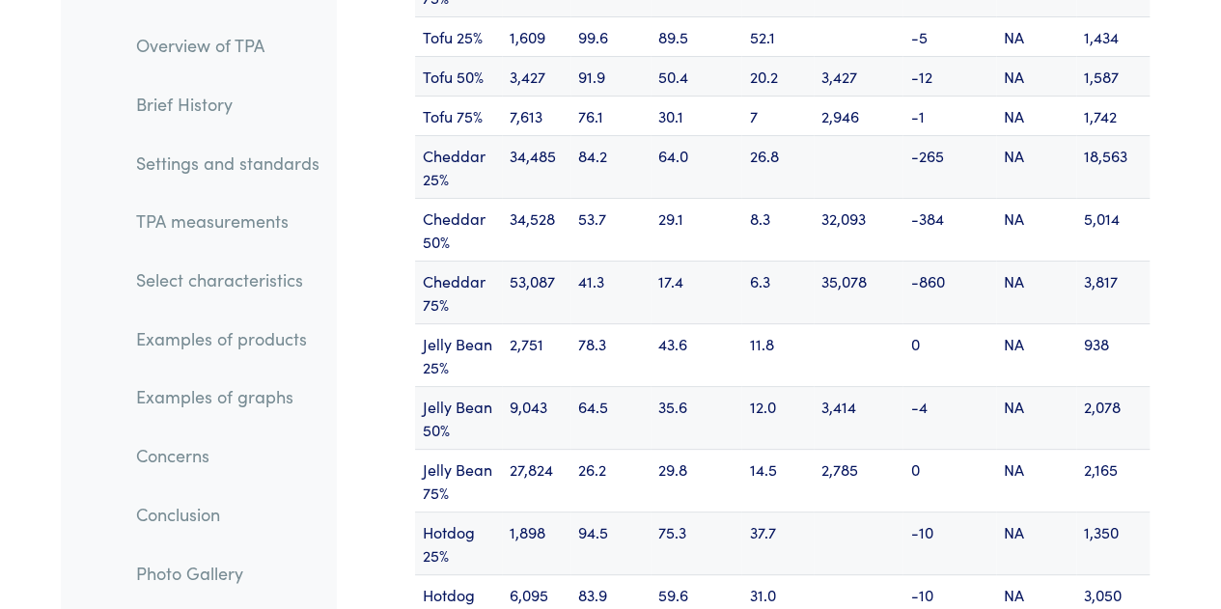
scroll to position [25668, 0]
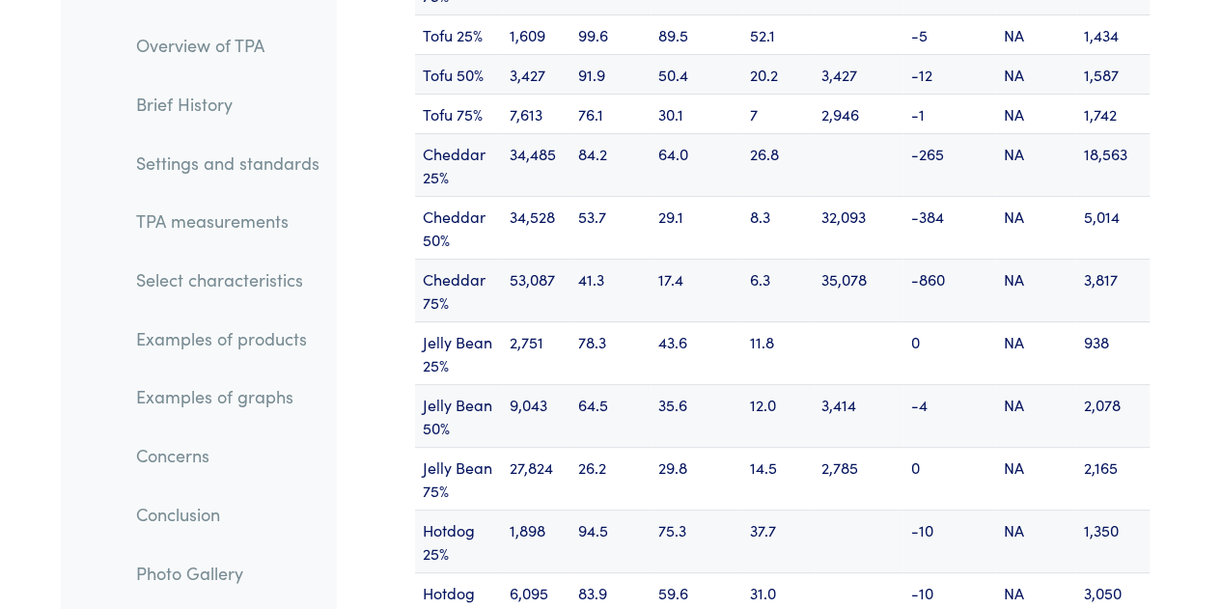
click at [874, 573] on td at bounding box center [858, 604] width 89 height 63
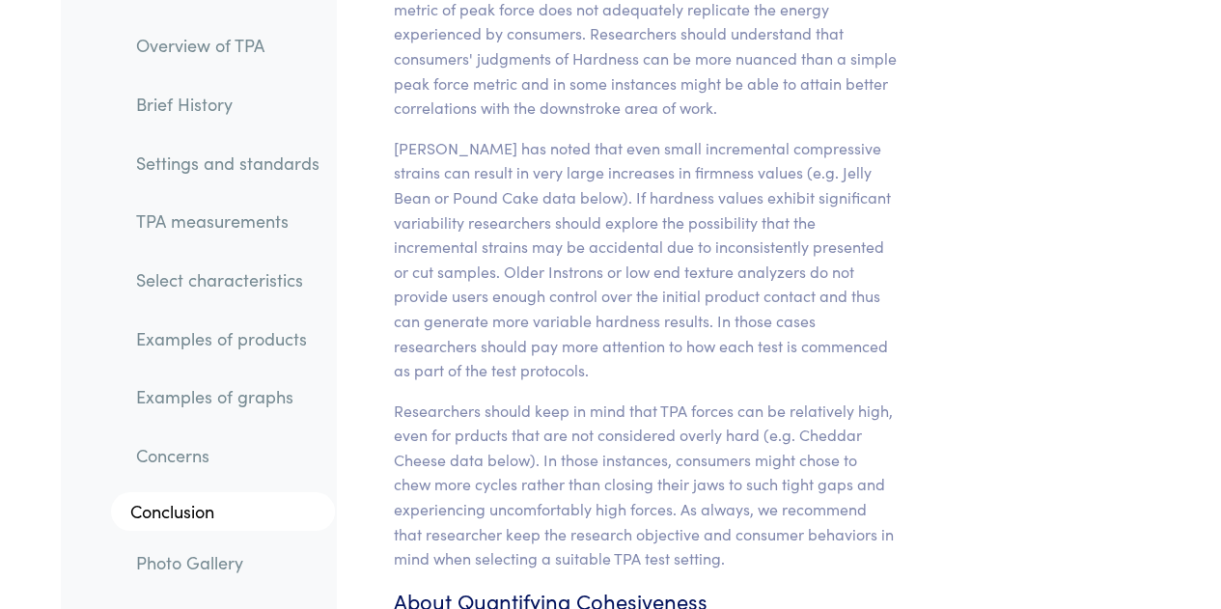
scroll to position [17898, 0]
click at [532, 397] on p "Researchers should keep in mind that TPA forces can be relatively high, even fo…" at bounding box center [645, 483] width 503 height 173
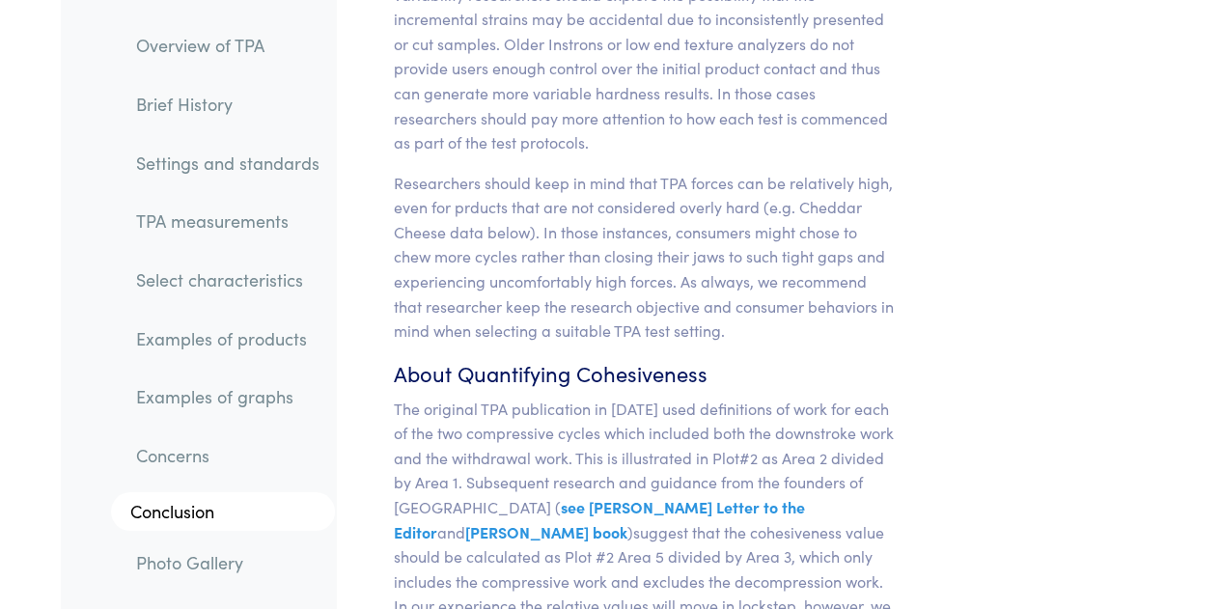
scroll to position [18147, 0]
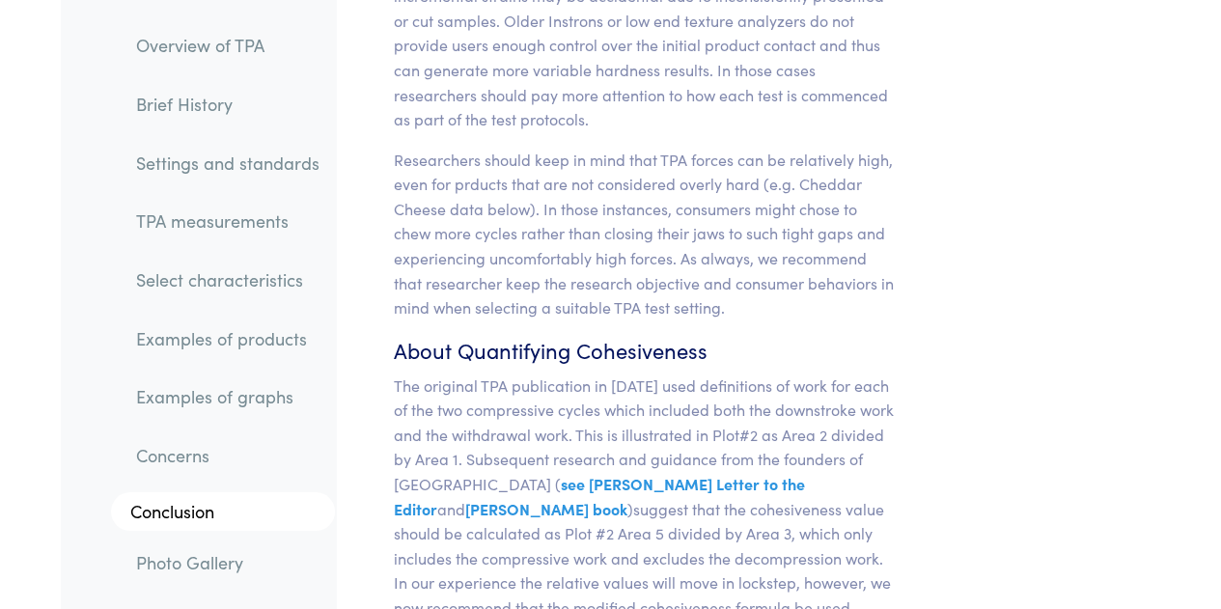
click at [532, 373] on p "The original TPA publication in [DATE] used definitions of work for each of the…" at bounding box center [645, 496] width 503 height 247
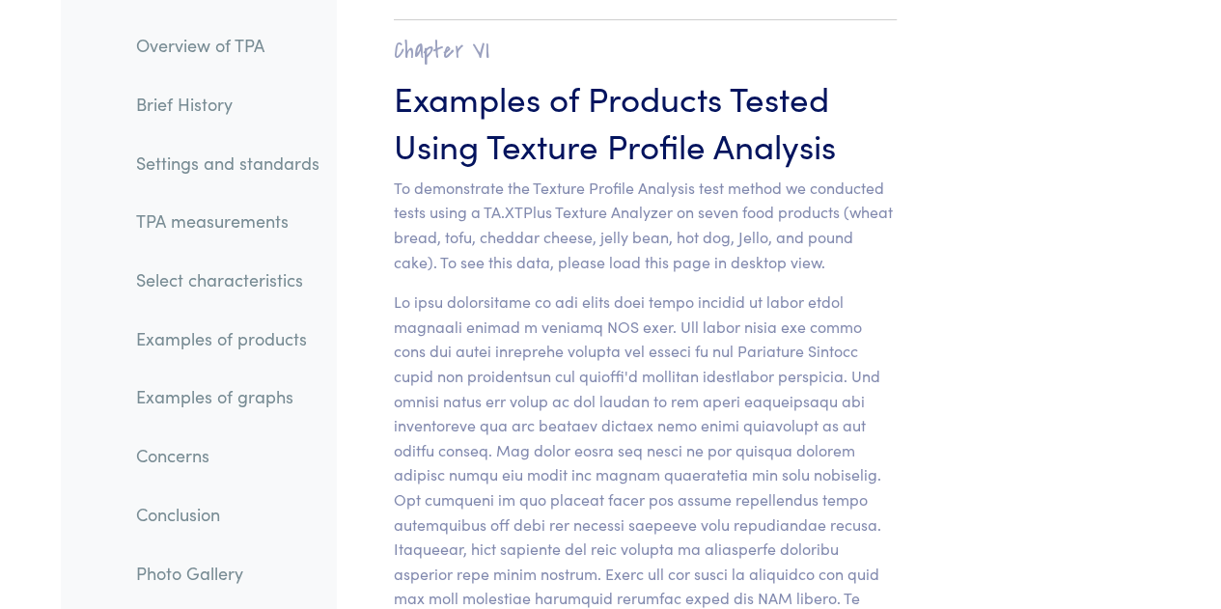
scroll to position [21434, 0]
click at [481, 290] on p at bounding box center [645, 488] width 503 height 396
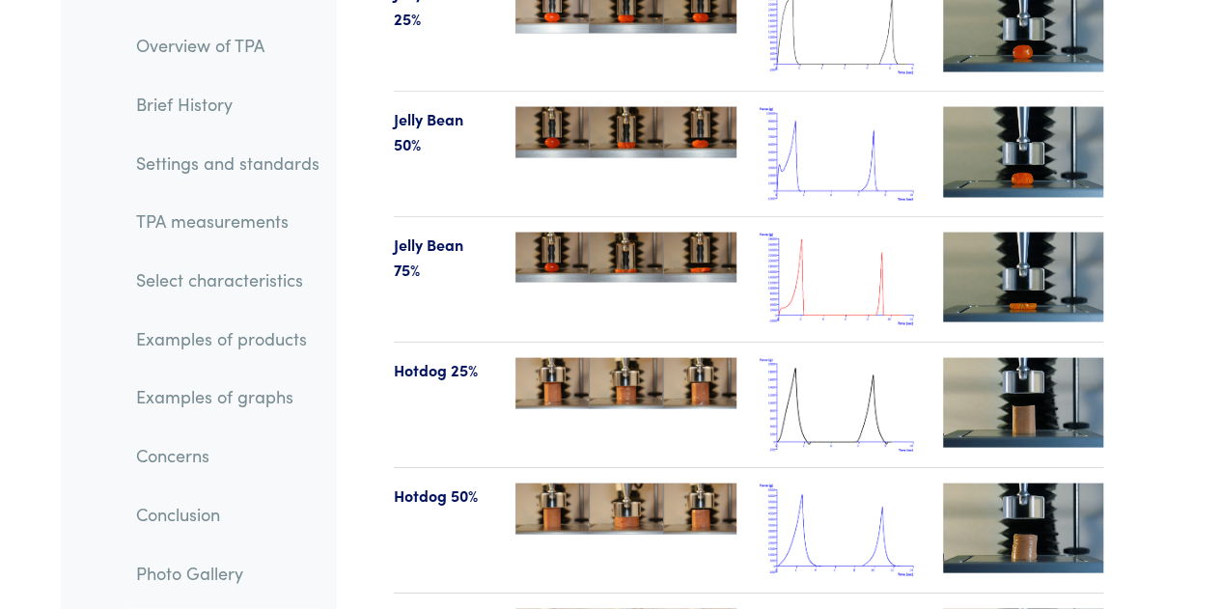
scroll to position [23788, 0]
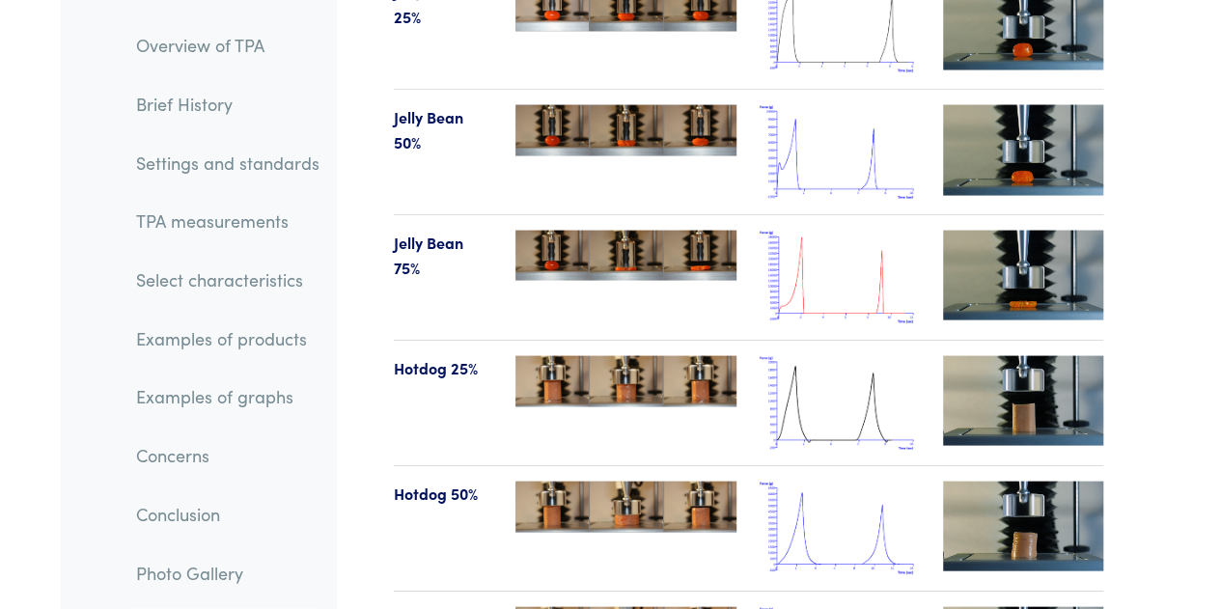
click at [594, 355] on img at bounding box center [625, 380] width 221 height 51
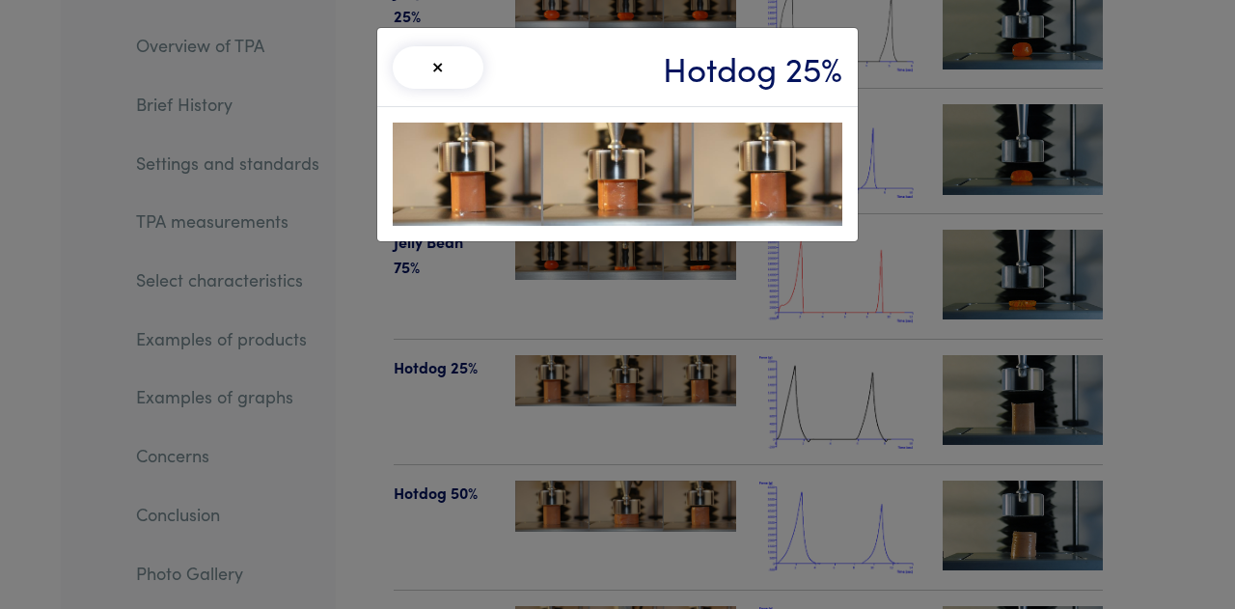
click at [641, 172] on img at bounding box center [618, 174] width 450 height 103
click at [1035, 290] on div "× Hotdog 25%" at bounding box center [617, 304] width 1235 height 609
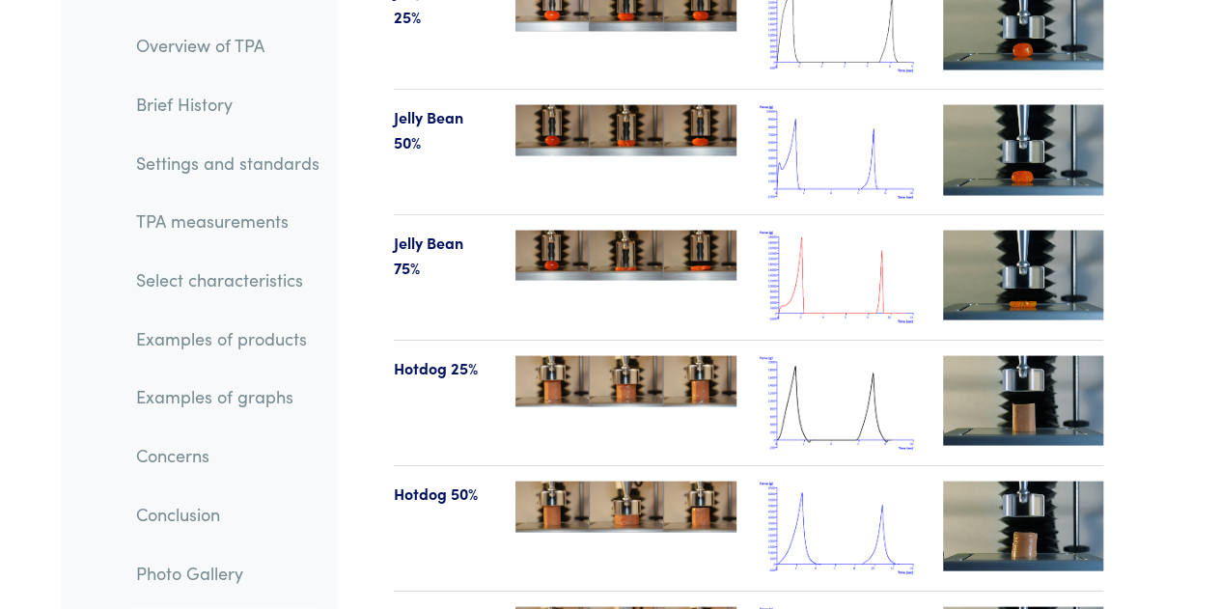
click at [1035, 481] on img at bounding box center [1023, 526] width 160 height 90
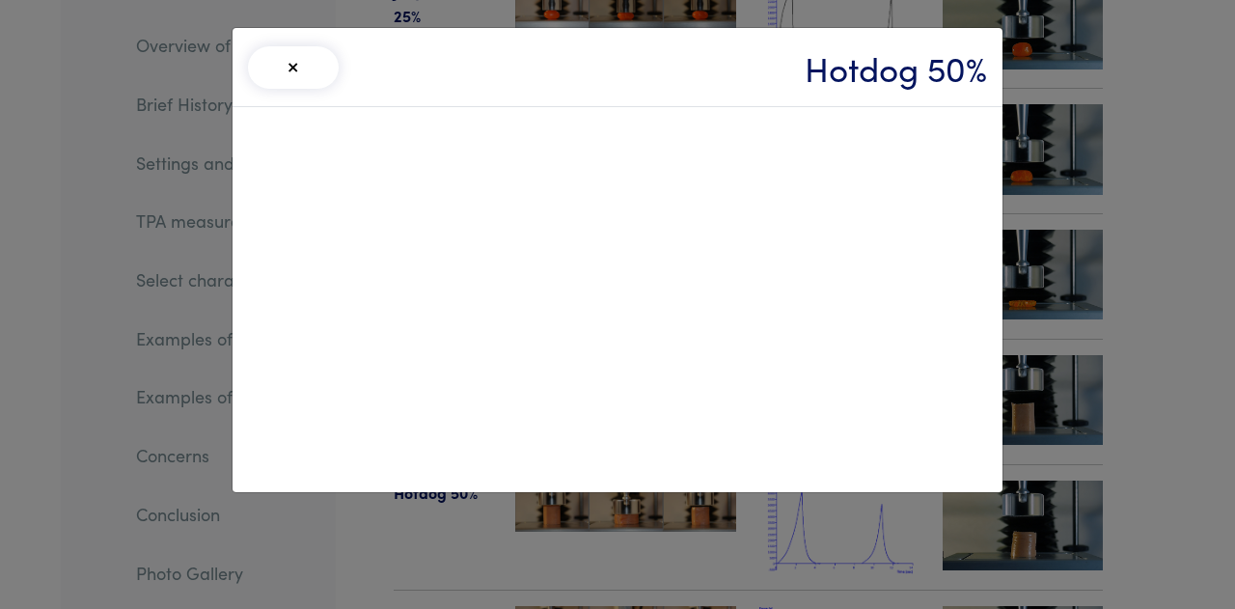
click at [299, 61] on button "×" at bounding box center [293, 67] width 91 height 42
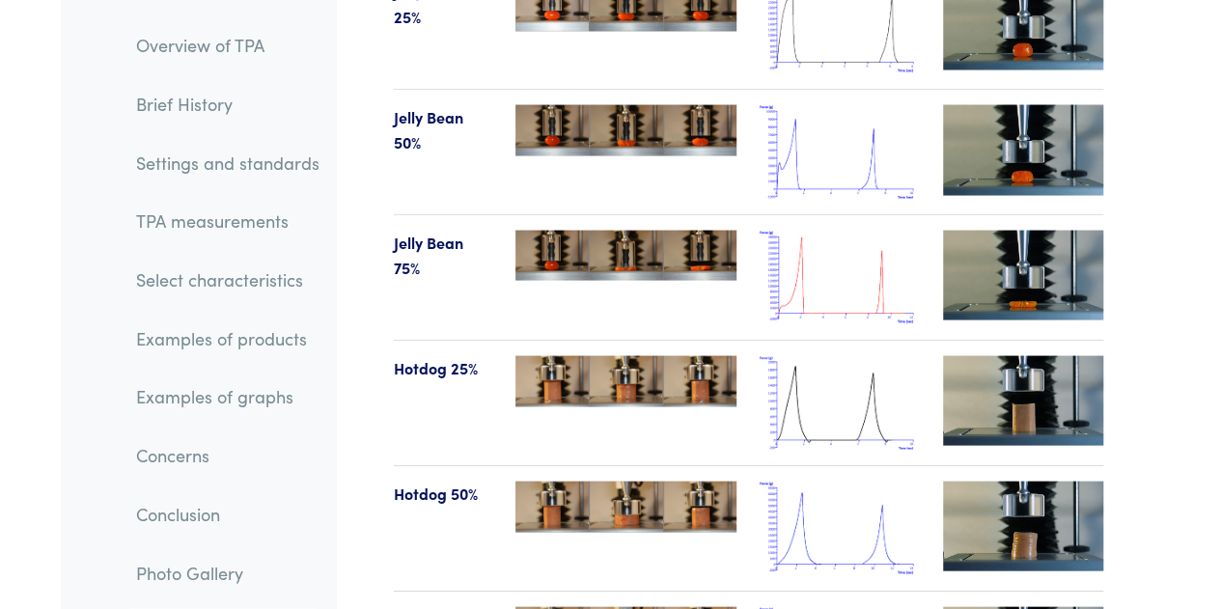
click at [638, 355] on img at bounding box center [625, 380] width 221 height 51
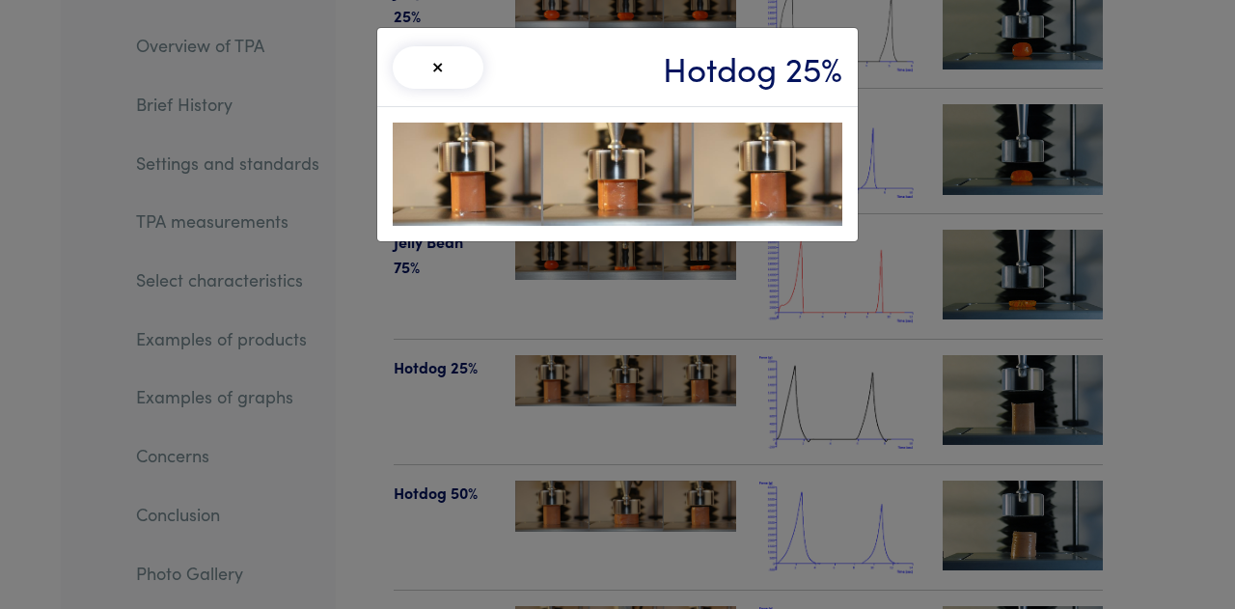
click at [1114, 205] on div "× Hotdog 25%" at bounding box center [617, 304] width 1235 height 609
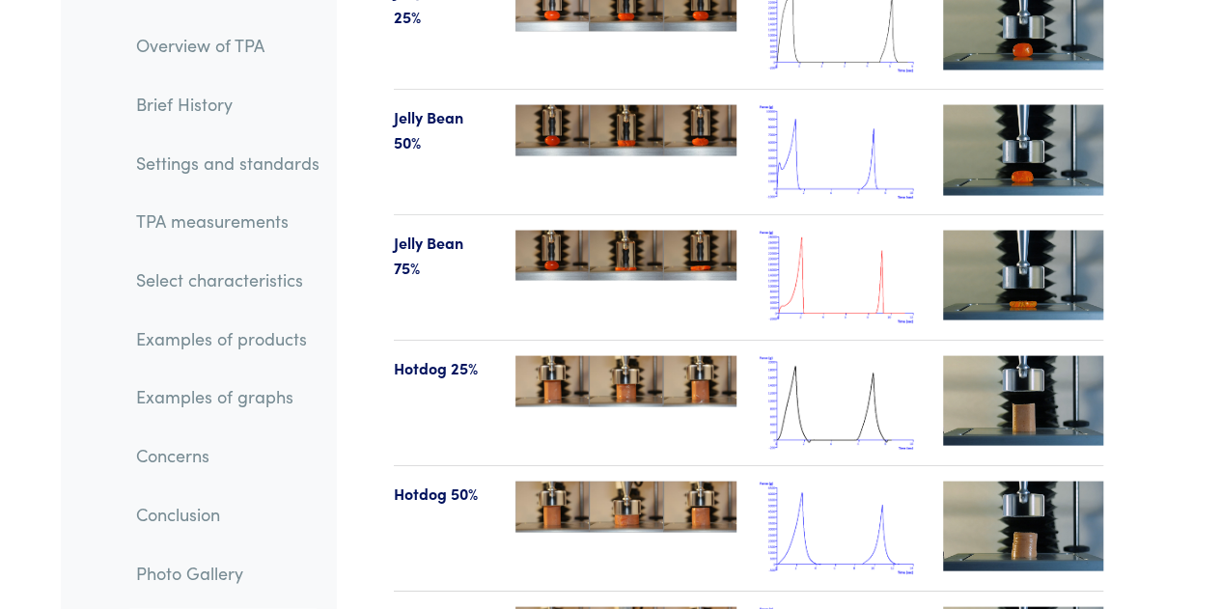
click at [1008, 355] on img at bounding box center [1023, 400] width 160 height 90
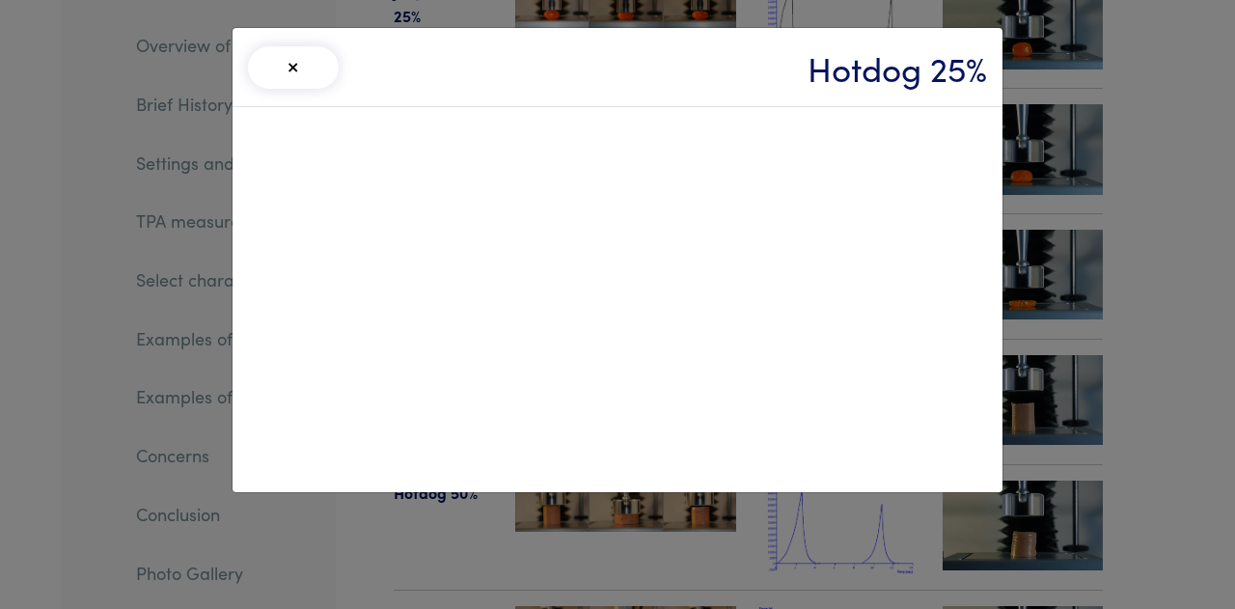
click at [336, 470] on div at bounding box center [618, 299] width 770 height 385
click at [310, 46] on button "×" at bounding box center [293, 67] width 91 height 42
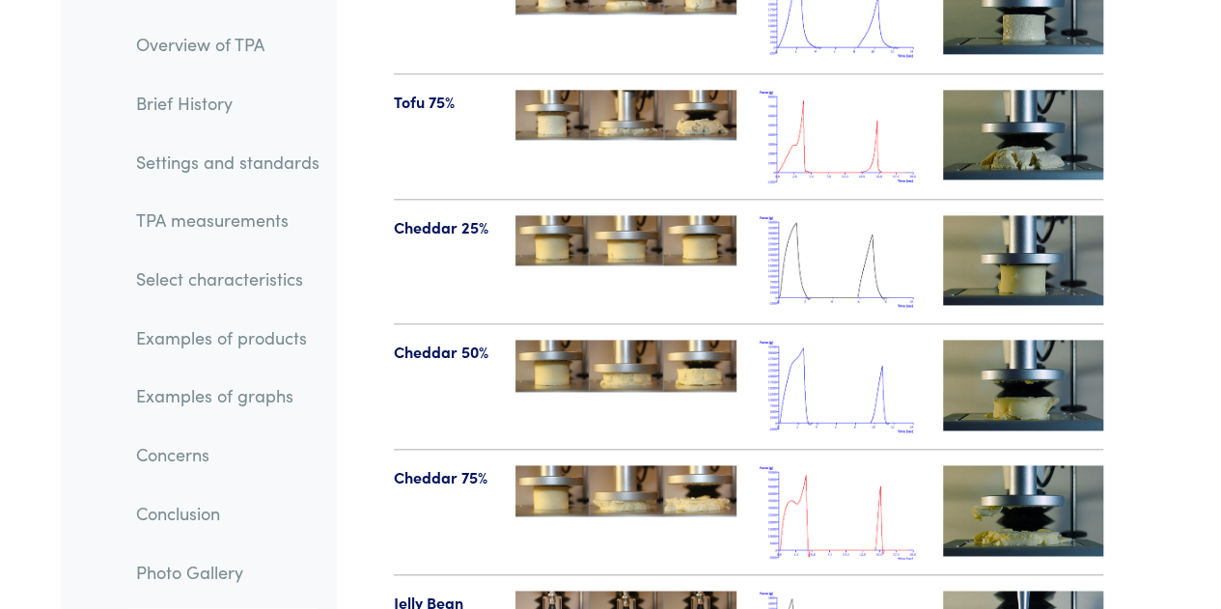
scroll to position [23134, 0]
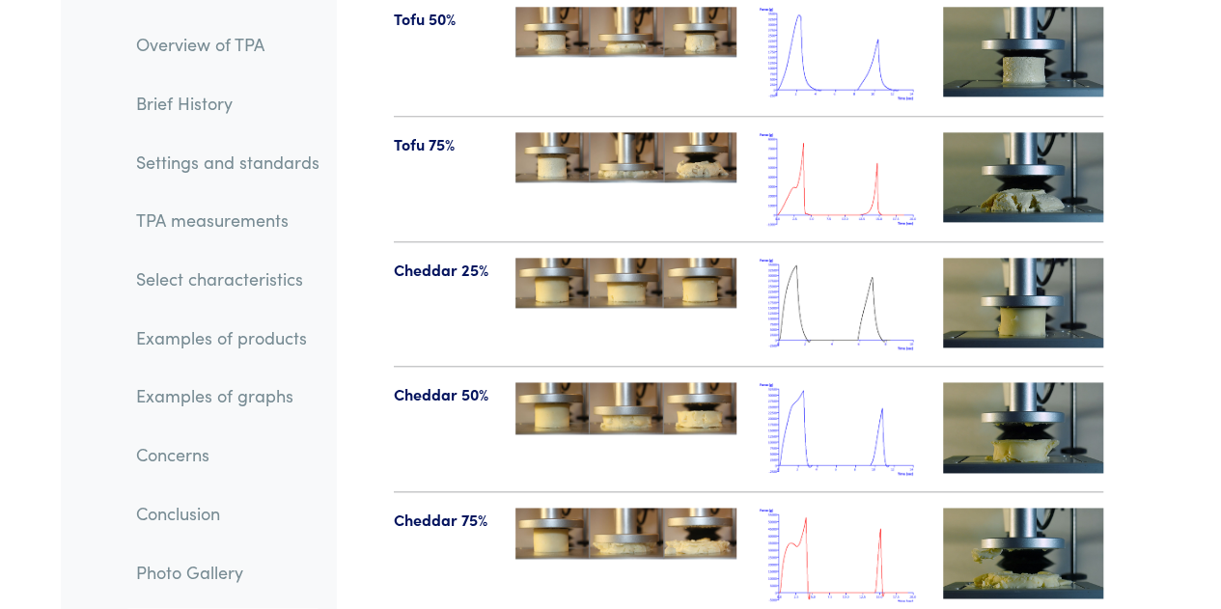
click at [1006, 508] on img at bounding box center [1023, 553] width 160 height 90
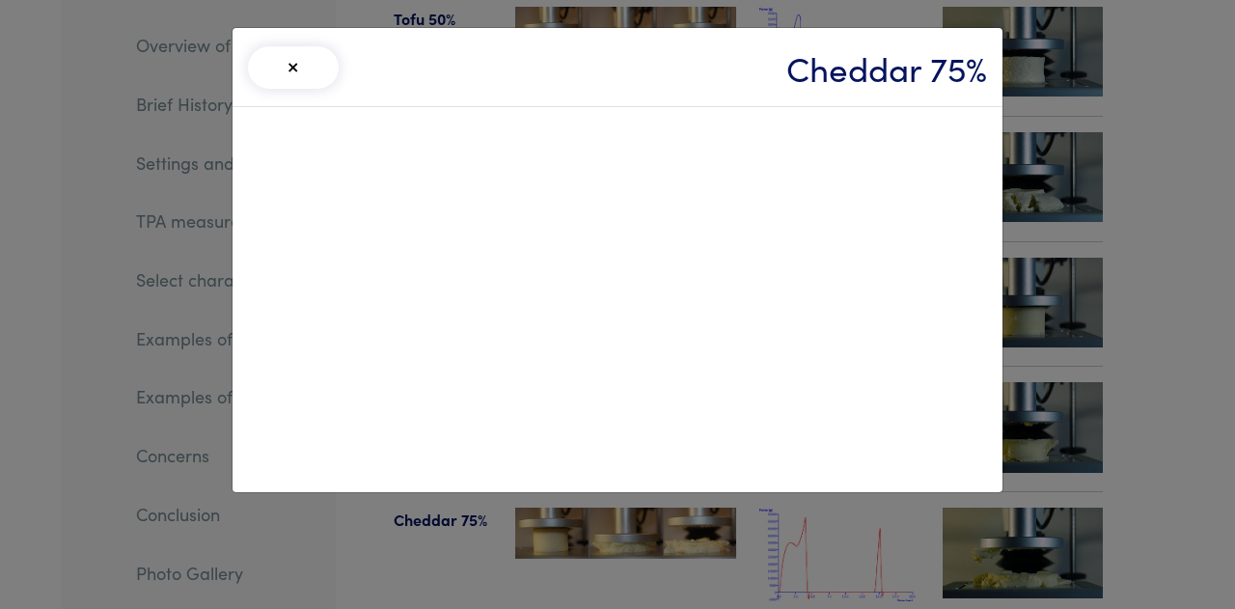
click at [1187, 294] on div "× Cheddar 75%" at bounding box center [617, 304] width 1235 height 609
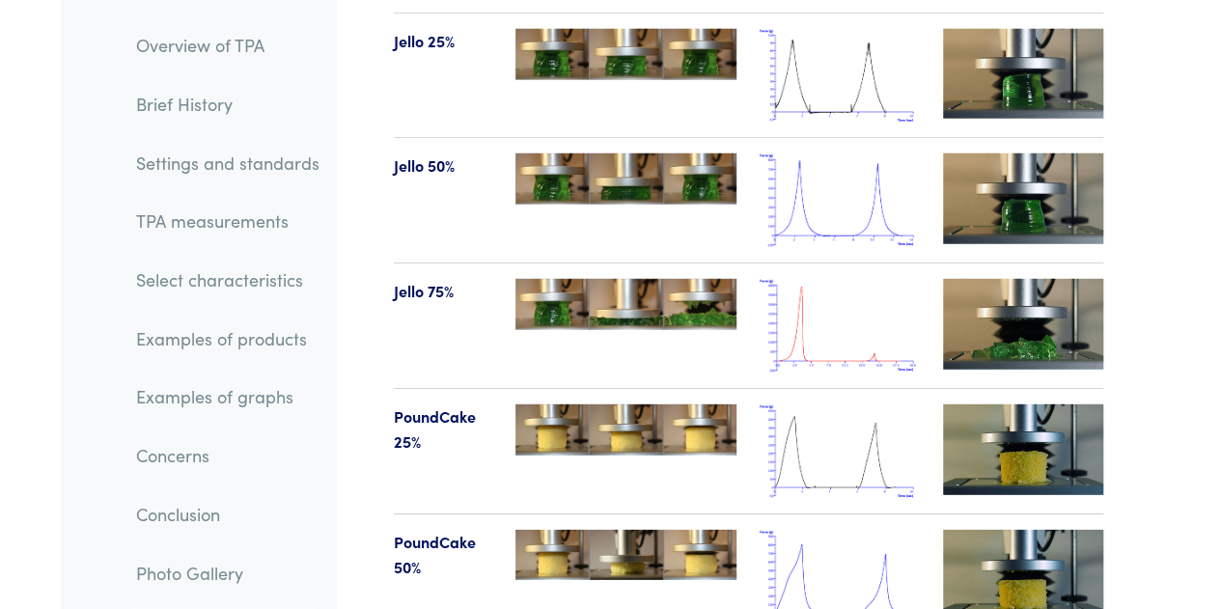
scroll to position [24506, 0]
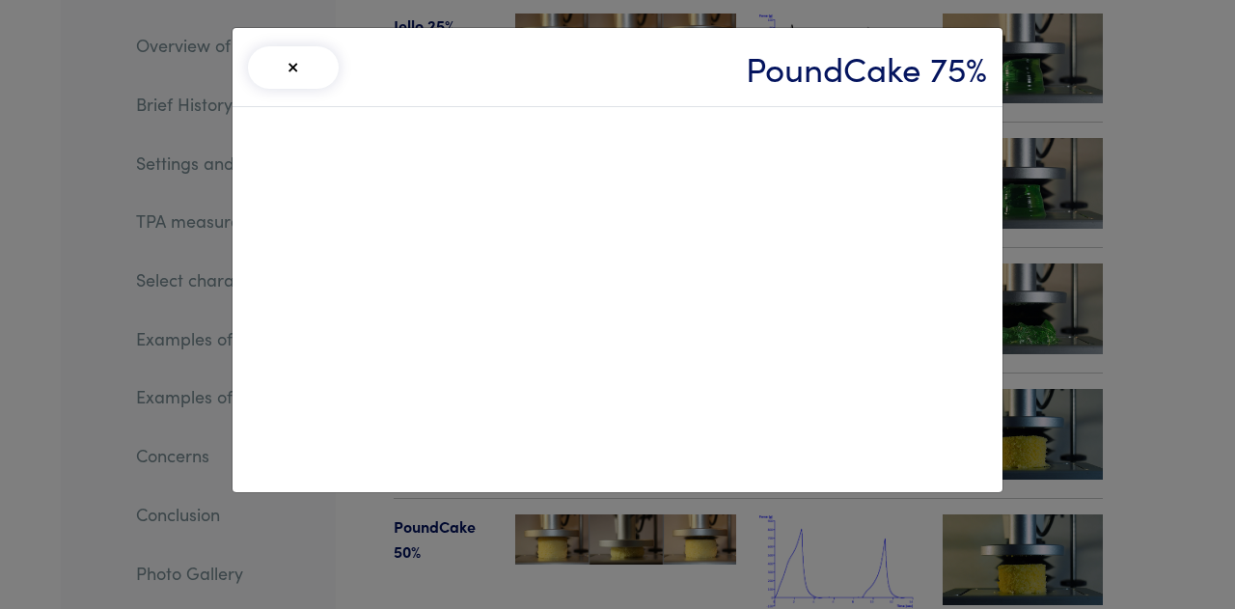
click at [1145, 367] on div "× PoundCake 75%" at bounding box center [617, 304] width 1235 height 609
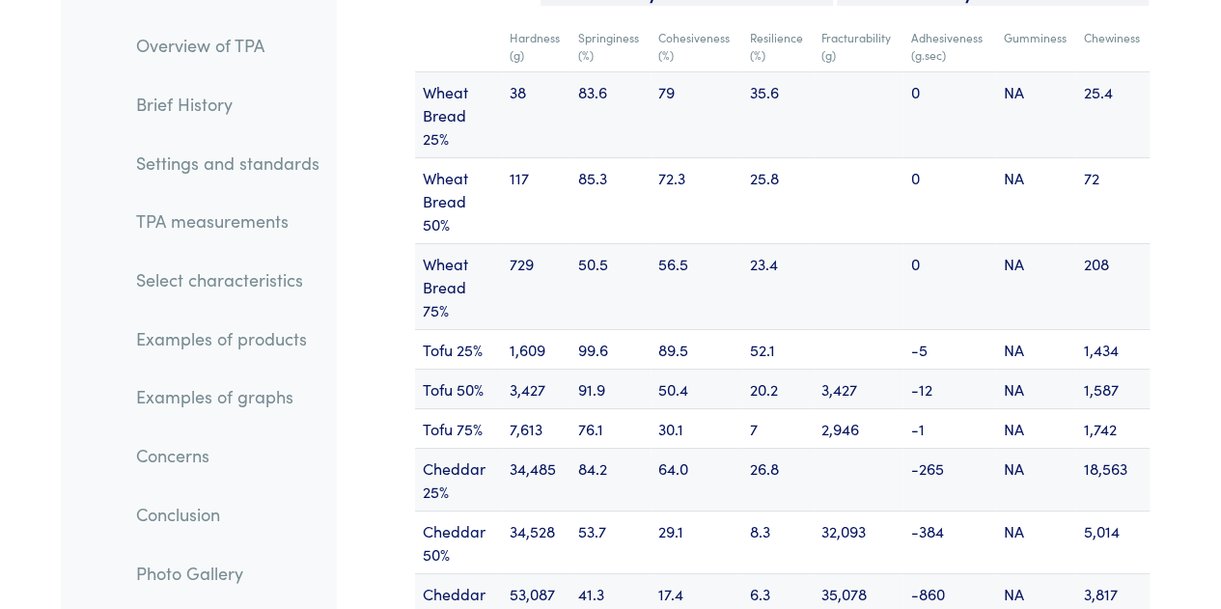
scroll to position [25354, 0]
